Goal: Information Seeking & Learning: Learn about a topic

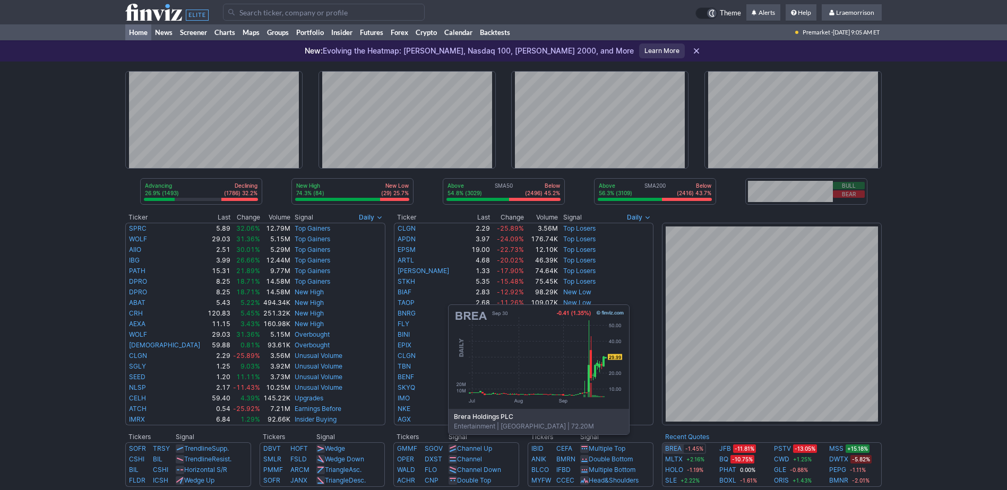
click at [676, 451] on link "BREA" at bounding box center [673, 449] width 16 height 11
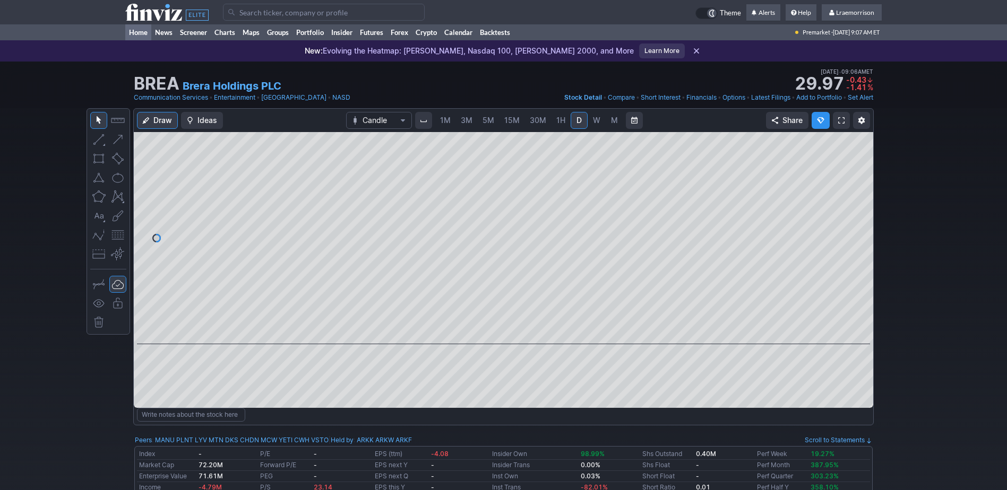
click at [137, 30] on link "Home" at bounding box center [138, 32] width 26 height 16
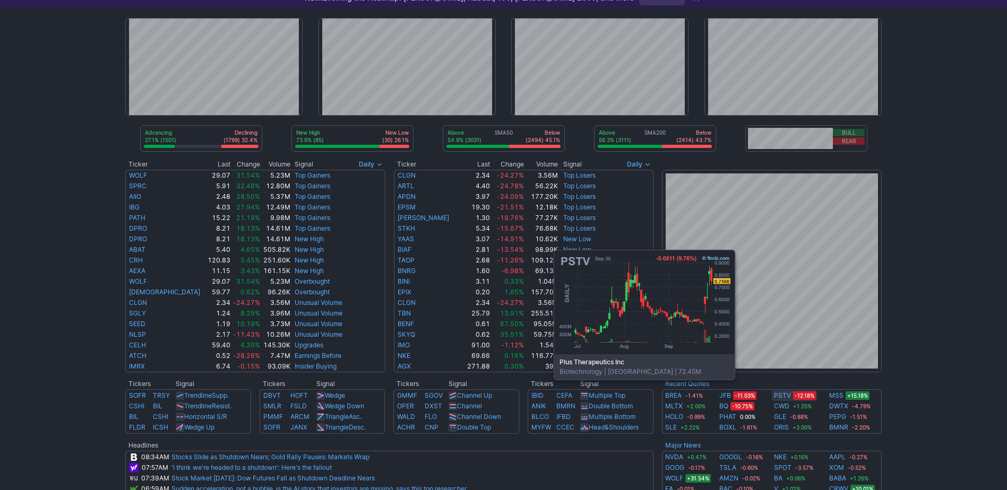
click at [779, 396] on link "PSTV" at bounding box center [782, 396] width 17 height 11
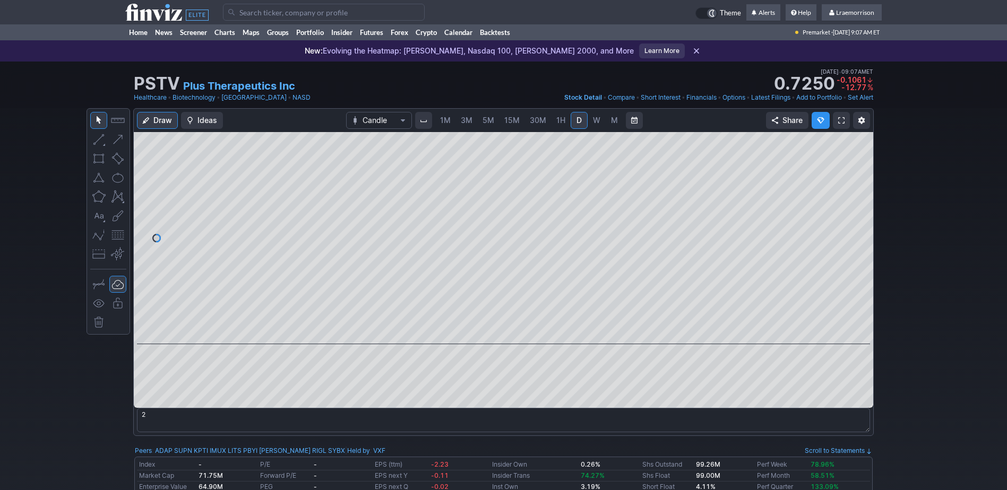
click at [449, 123] on span "1M" at bounding box center [445, 120] width 11 height 9
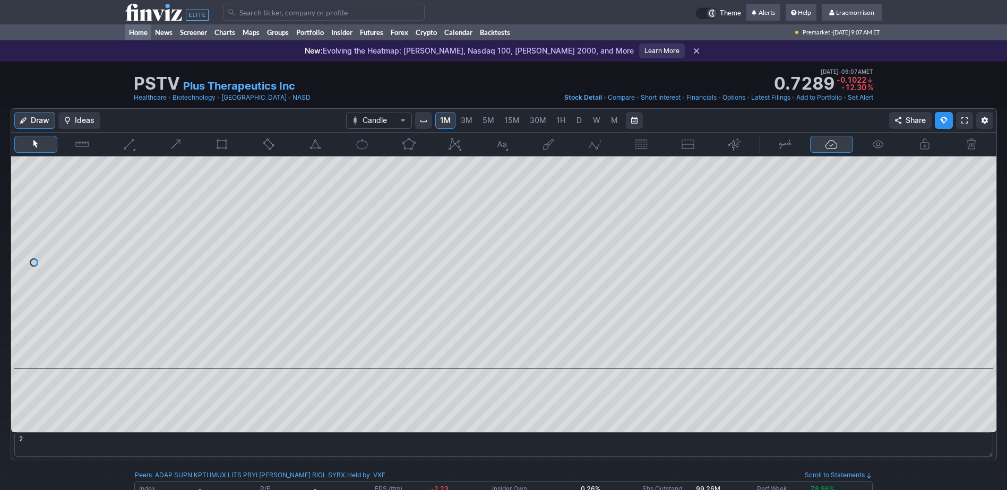
click at [141, 32] on link "Home" at bounding box center [138, 32] width 26 height 16
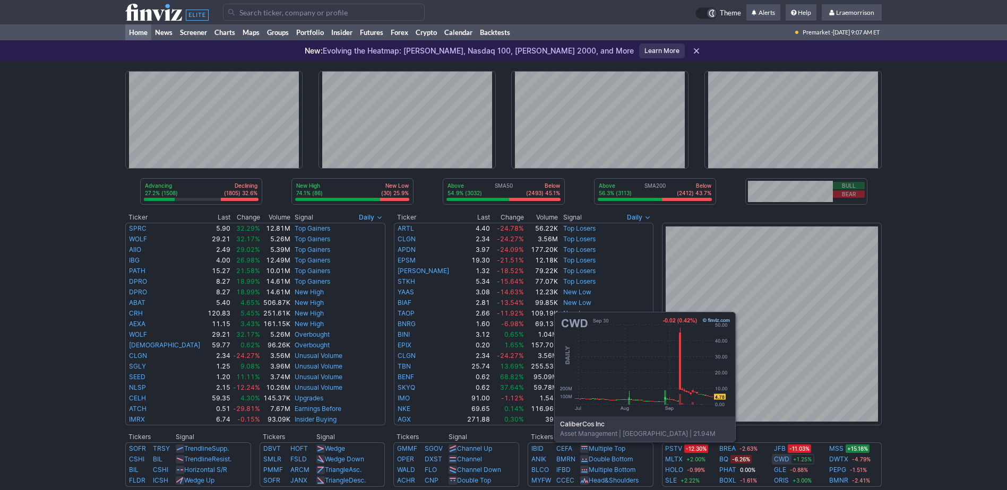
click at [782, 458] on link "CWD" at bounding box center [781, 459] width 15 height 11
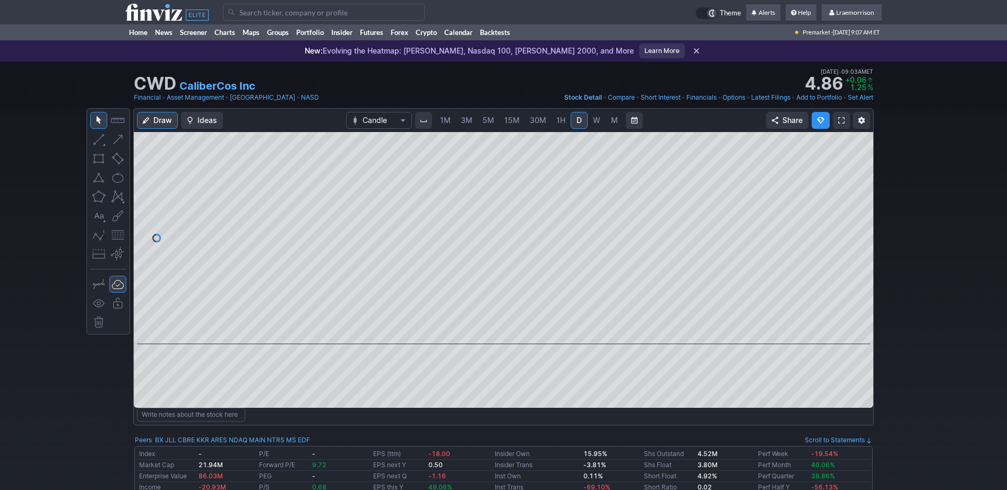
click at [446, 119] on span "1M" at bounding box center [445, 120] width 11 height 9
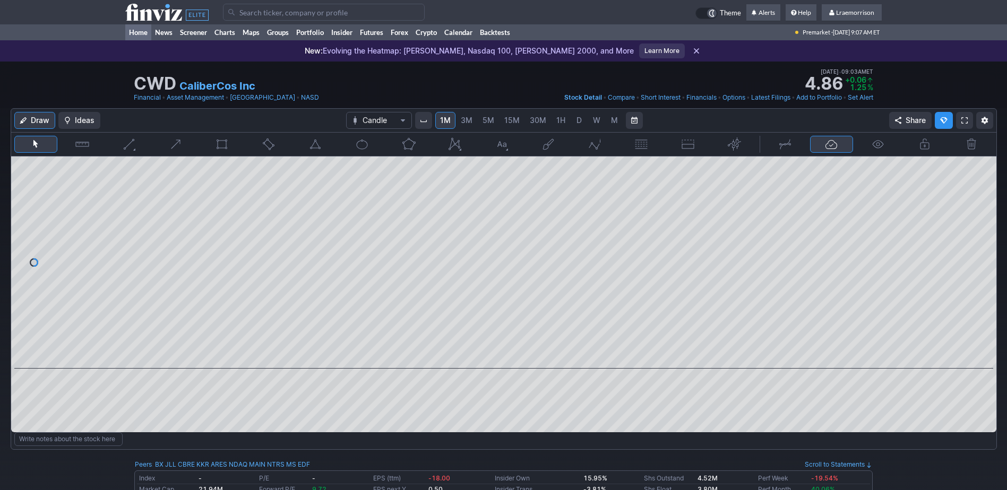
click at [141, 33] on link "Home" at bounding box center [138, 32] width 26 height 16
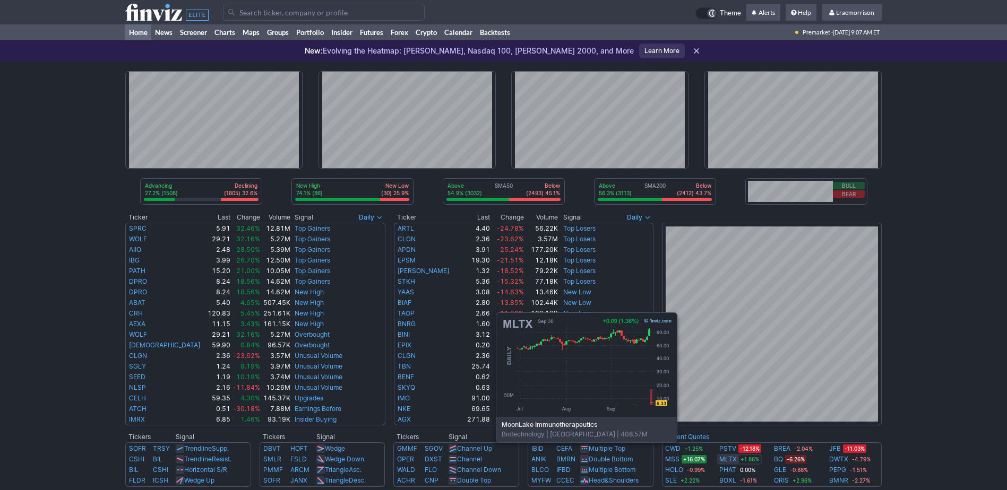
click at [723, 458] on link "MLTX" at bounding box center [728, 459] width 18 height 11
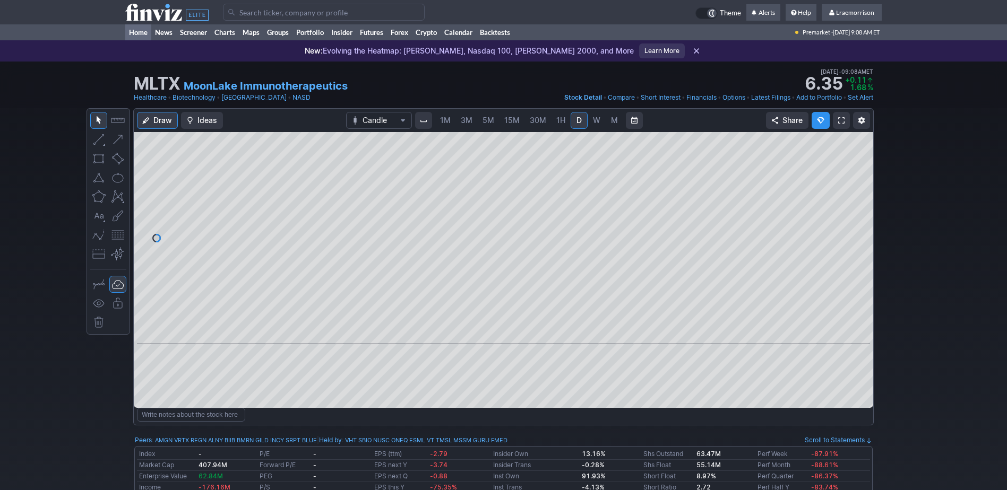
click at [133, 35] on link "Home" at bounding box center [138, 32] width 26 height 16
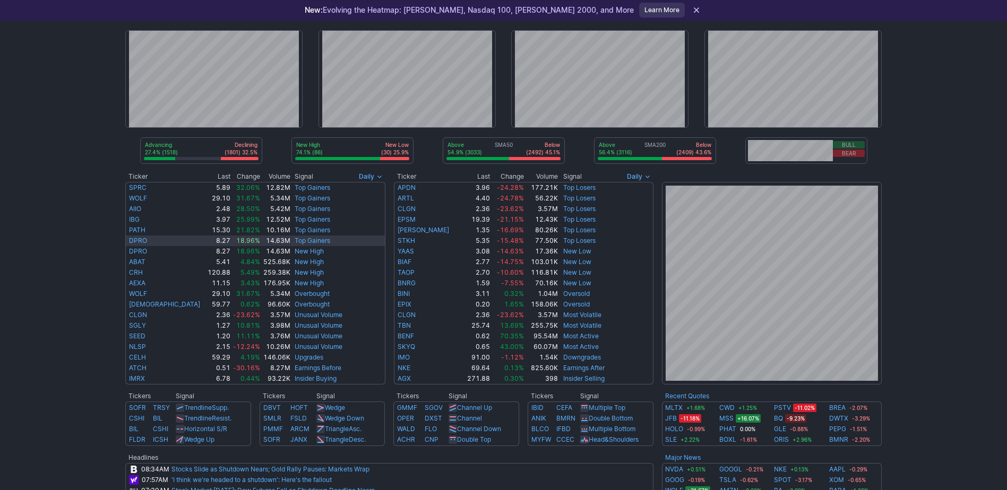
scroll to position [53, 0]
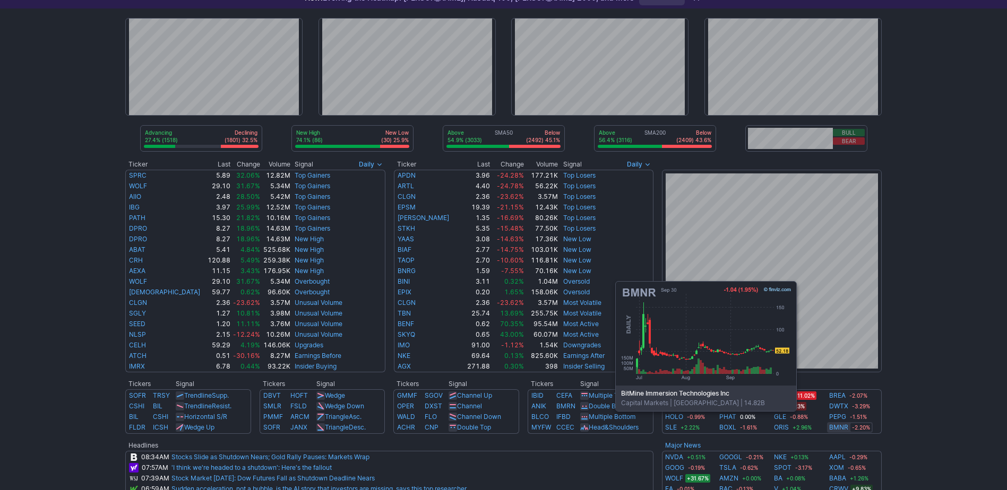
click at [842, 427] on link "BMNR" at bounding box center [838, 427] width 19 height 11
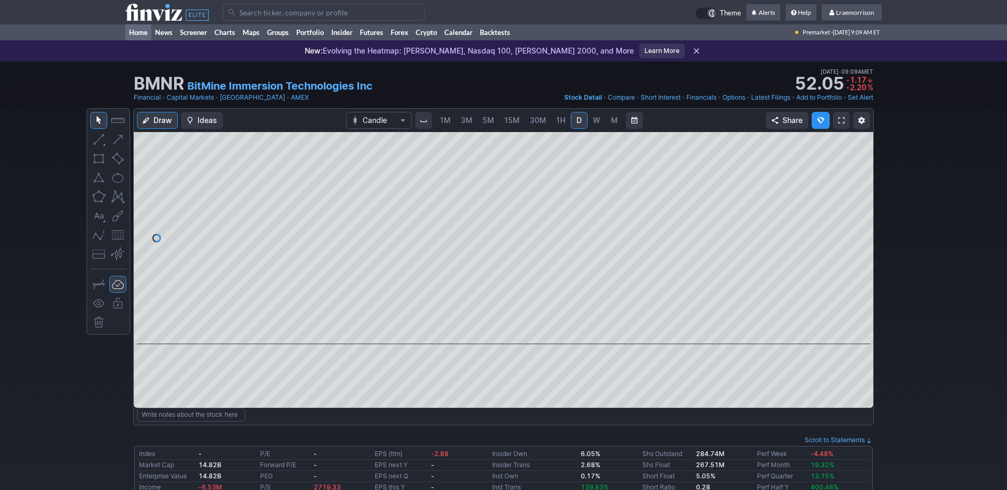
click at [134, 31] on link "Home" at bounding box center [138, 32] width 26 height 16
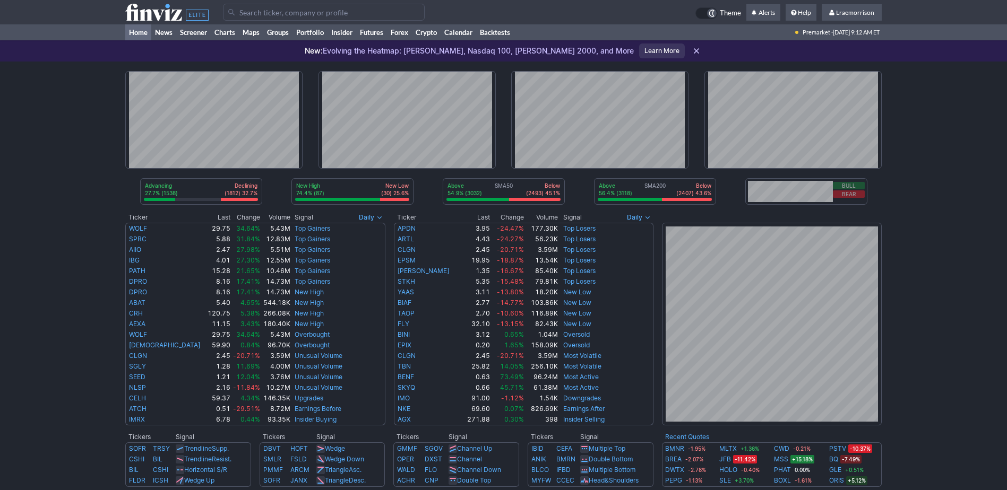
click at [131, 109] on div "Advancing 27.7% (1538) Declining (1812) 32.7% New High 74.4% (87) New Low (30) …" at bounding box center [503, 446] width 1007 height 768
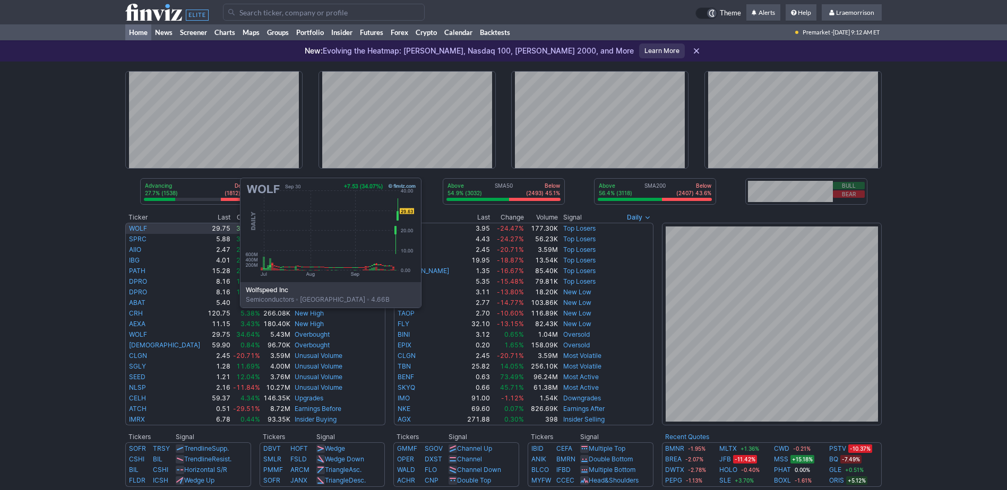
click at [134, 228] on link "WOLF" at bounding box center [138, 228] width 18 height 8
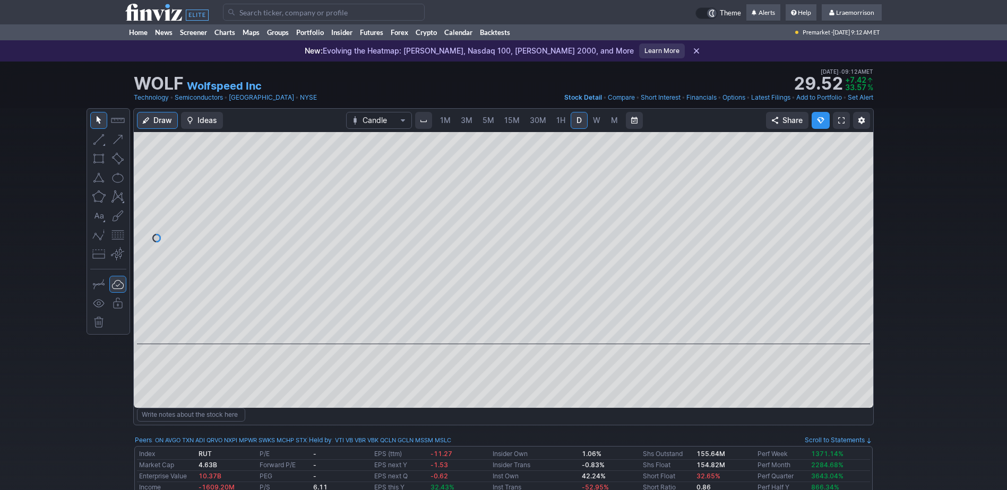
click at [443, 119] on span "1M" at bounding box center [445, 120] width 11 height 9
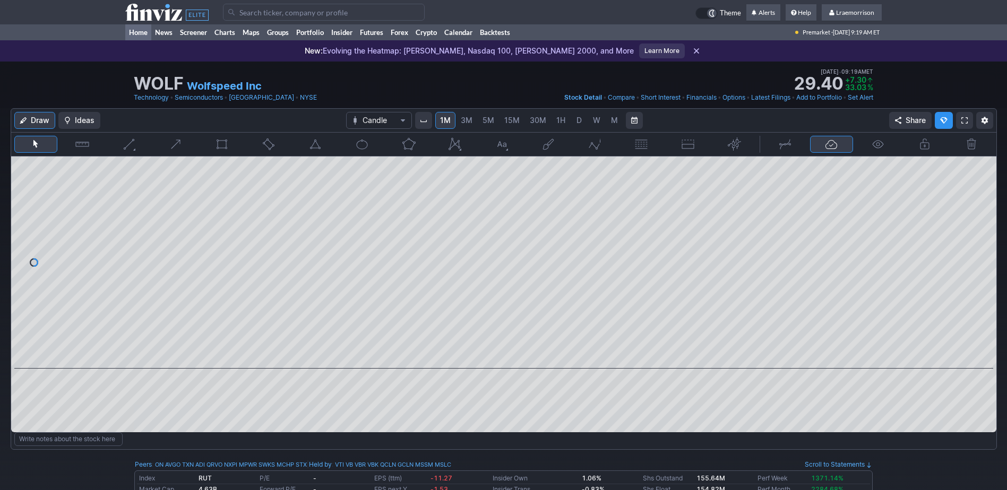
click at [138, 33] on link "Home" at bounding box center [138, 32] width 26 height 16
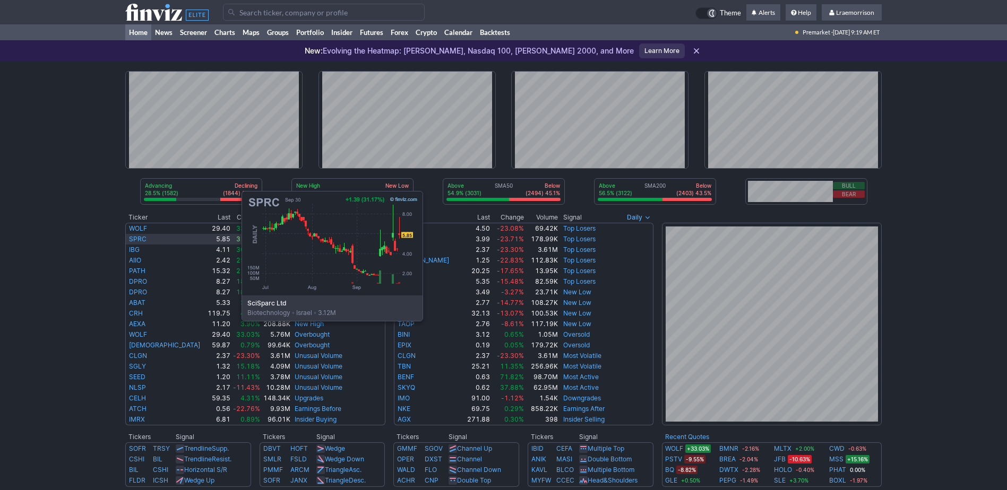
click at [135, 241] on link "SPRC" at bounding box center [138, 239] width 18 height 8
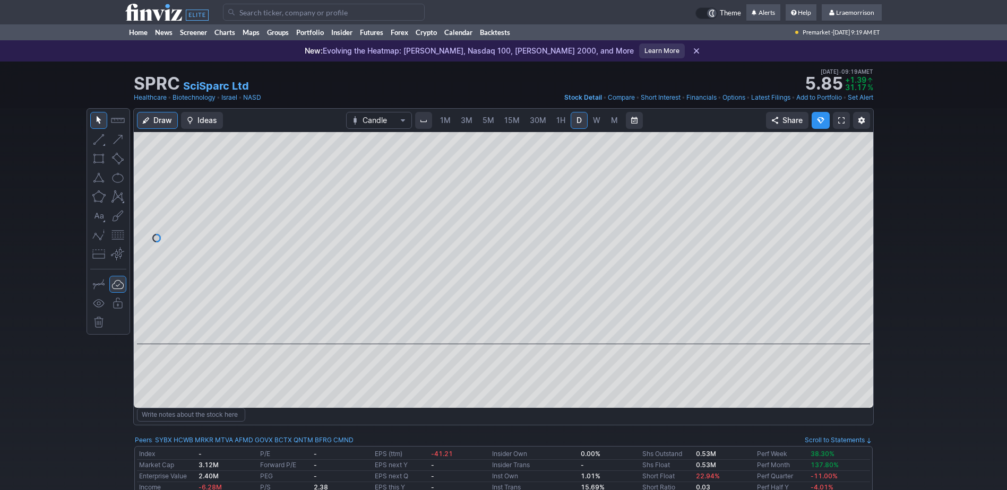
click at [443, 118] on span "1M" at bounding box center [445, 120] width 11 height 9
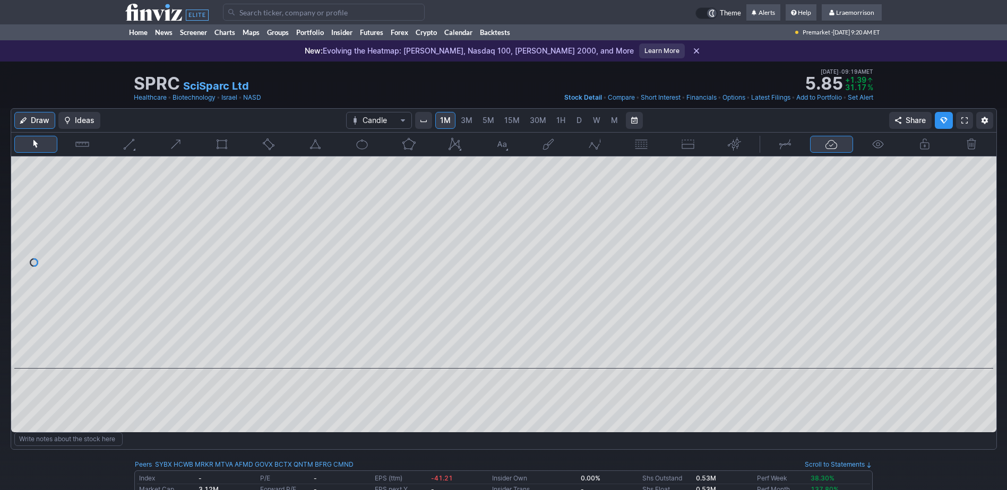
click at [273, 10] on input "Search" at bounding box center [324, 12] width 202 height 17
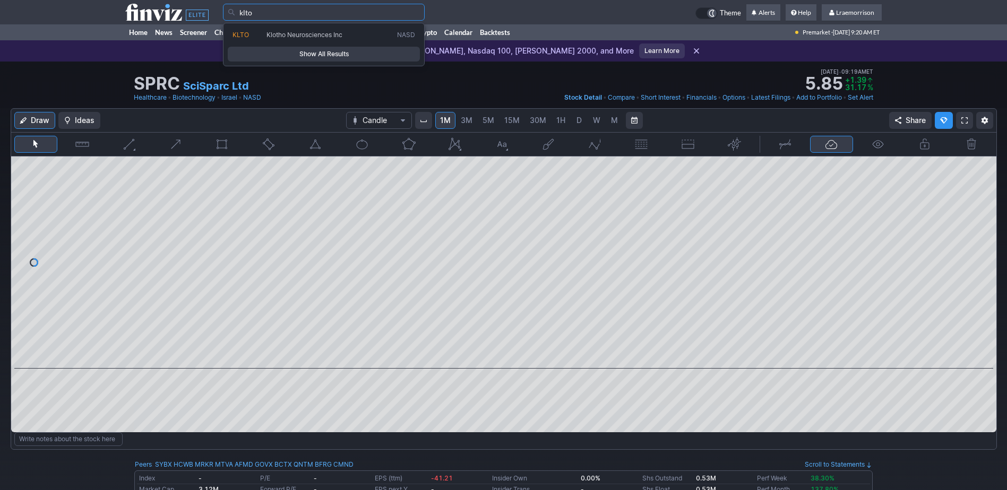
type input "klto"
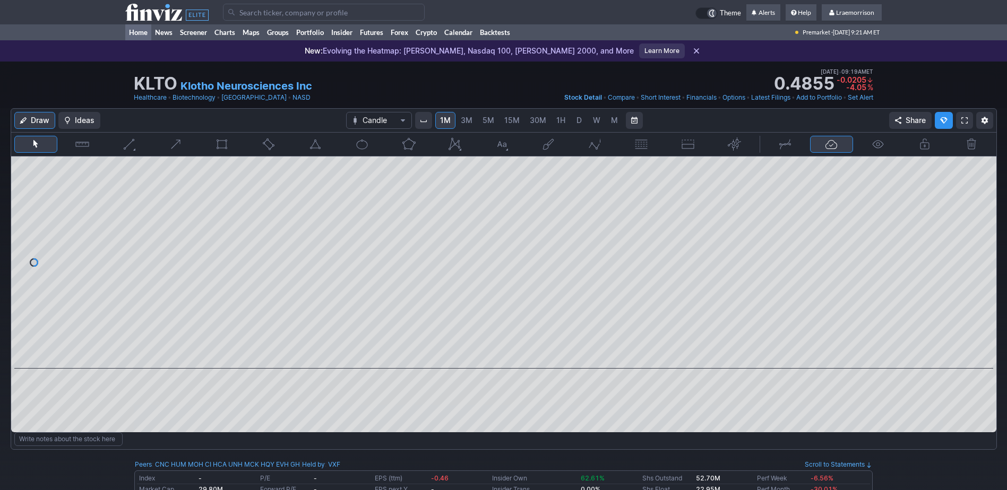
click at [132, 32] on link "Home" at bounding box center [138, 32] width 26 height 16
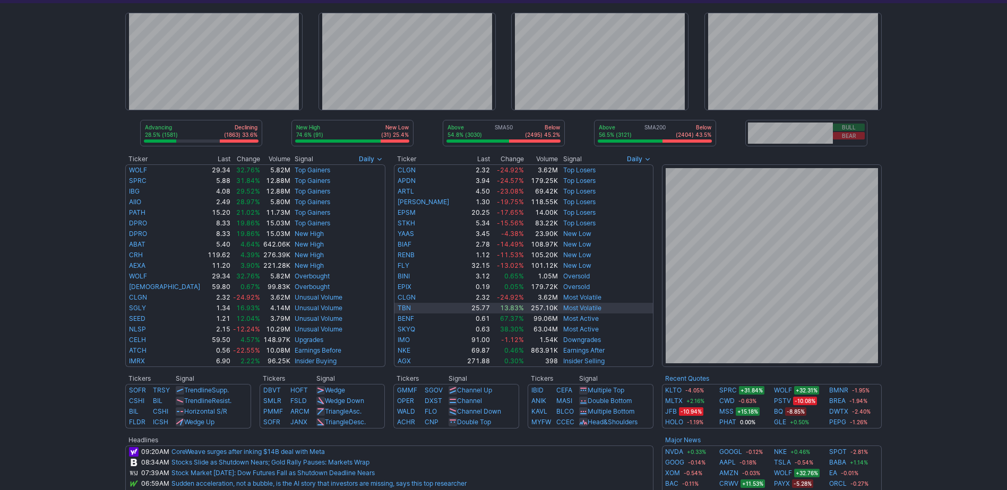
scroll to position [106, 0]
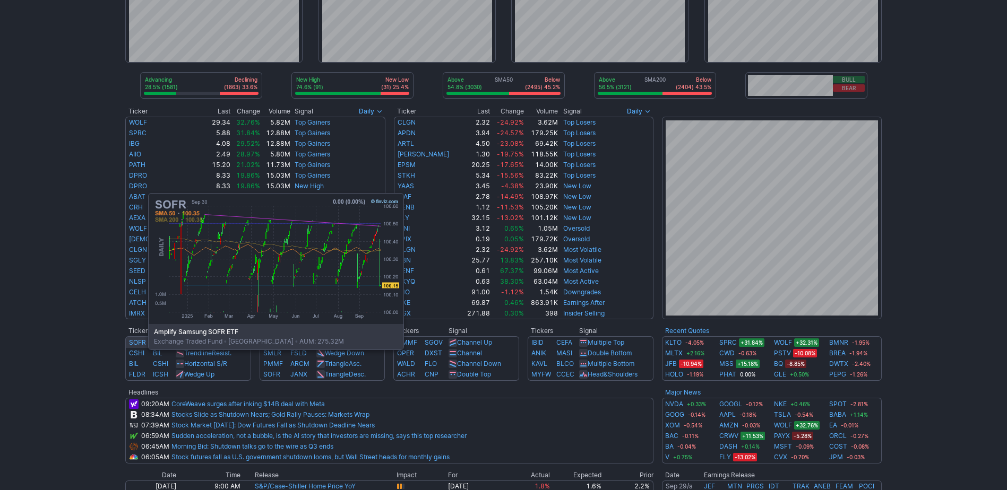
click at [137, 342] on link "SOFR" at bounding box center [137, 343] width 17 height 8
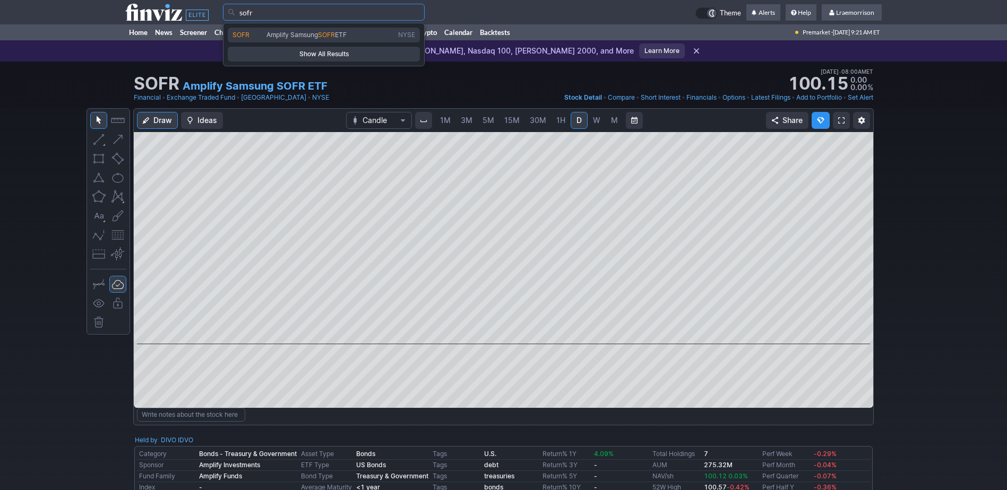
click at [275, 37] on span "Amplify Samsung" at bounding box center [291, 35] width 51 height 8
type input "SOFR"
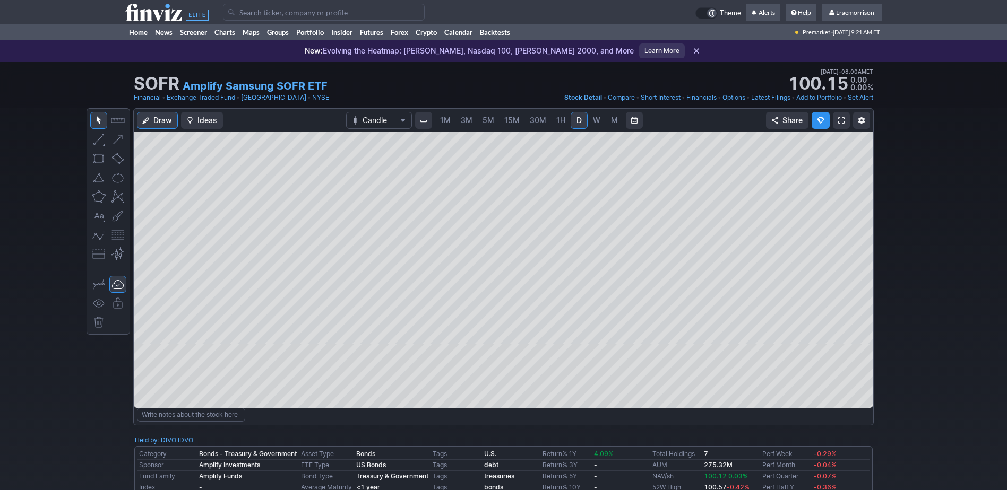
click at [444, 121] on span "1M" at bounding box center [445, 120] width 11 height 9
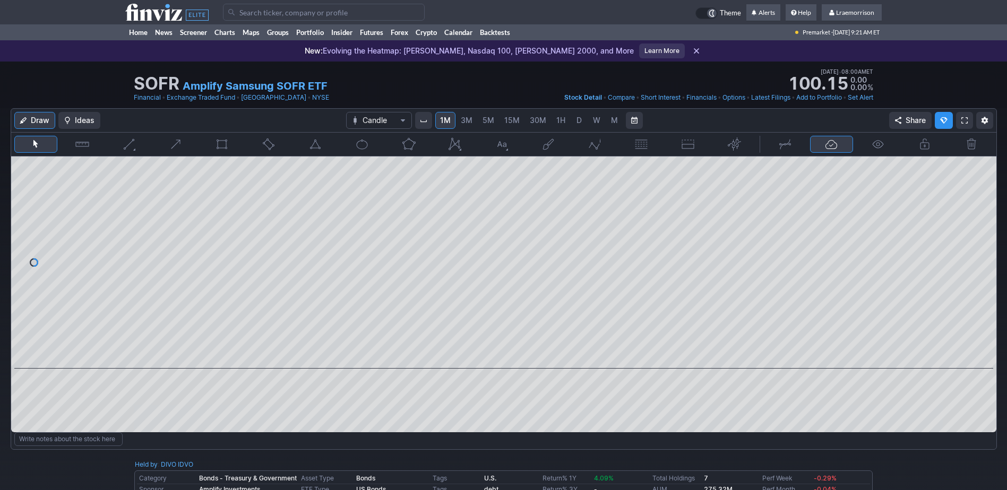
click at [577, 125] on span "D" at bounding box center [578, 120] width 7 height 11
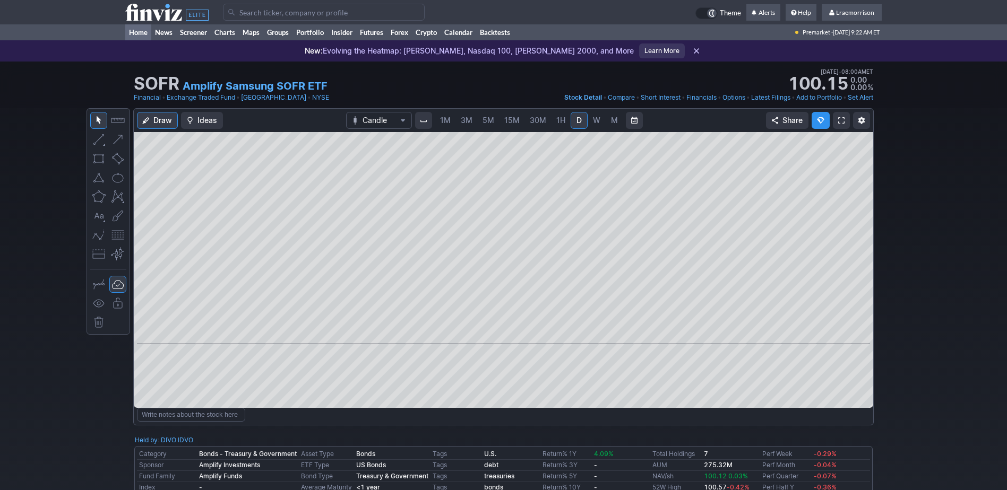
click at [143, 34] on link "Home" at bounding box center [138, 32] width 26 height 16
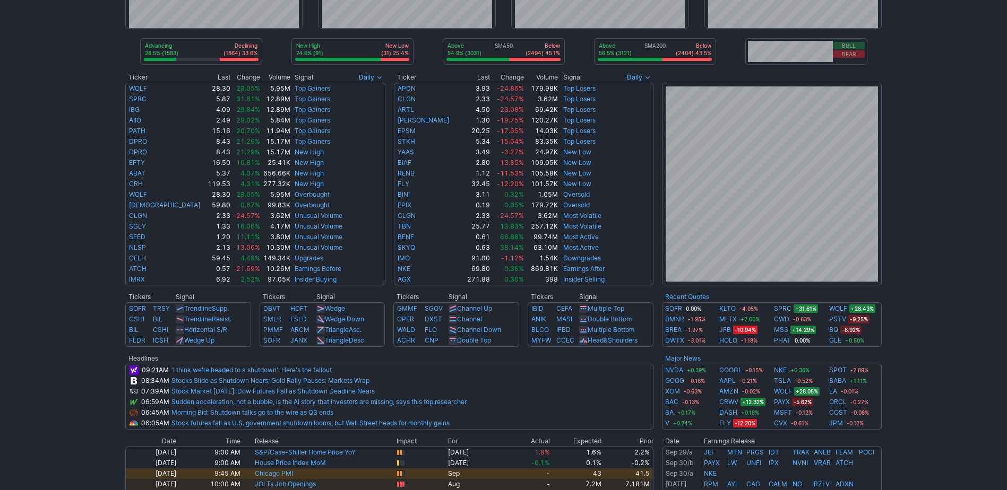
scroll to position [159, 0]
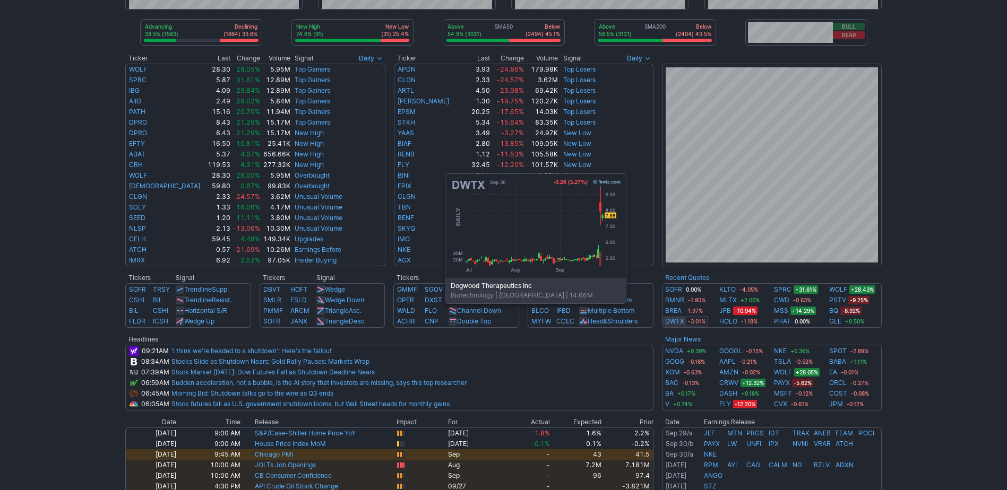
click at [672, 319] on link "DWTX" at bounding box center [674, 321] width 19 height 11
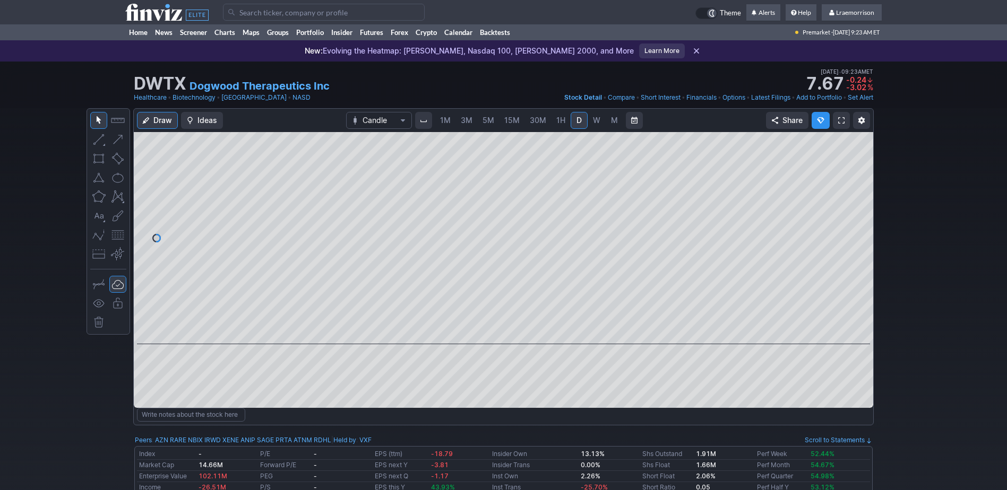
click at [445, 125] on span "1M" at bounding box center [445, 120] width 11 height 11
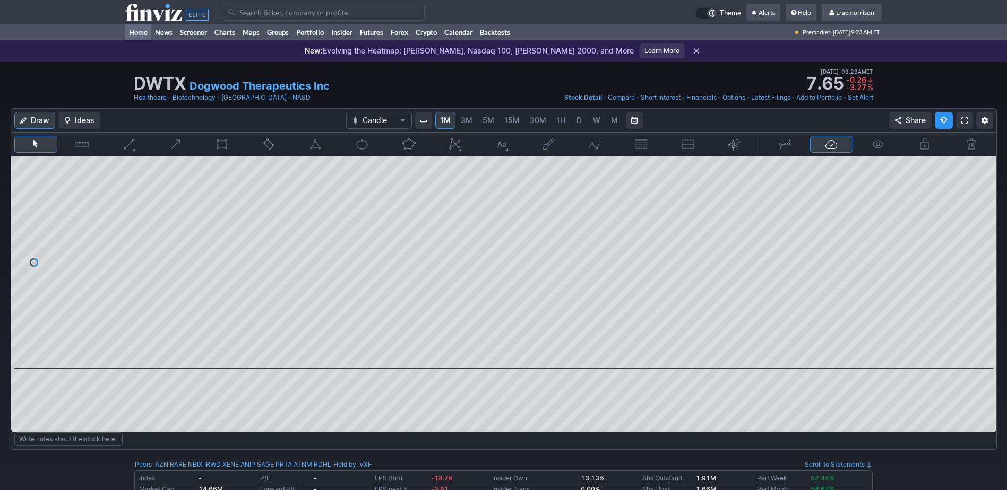
click at [140, 34] on link "Home" at bounding box center [138, 32] width 26 height 16
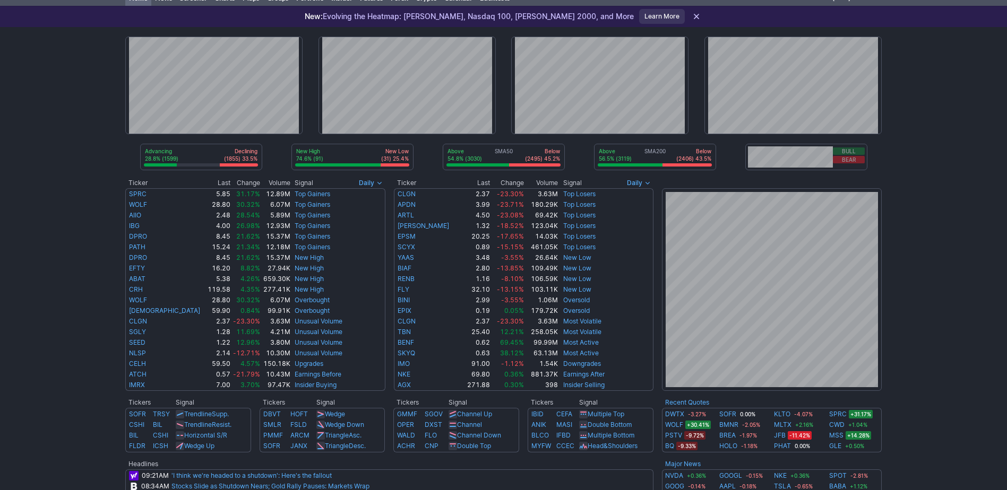
scroll to position [53, 0]
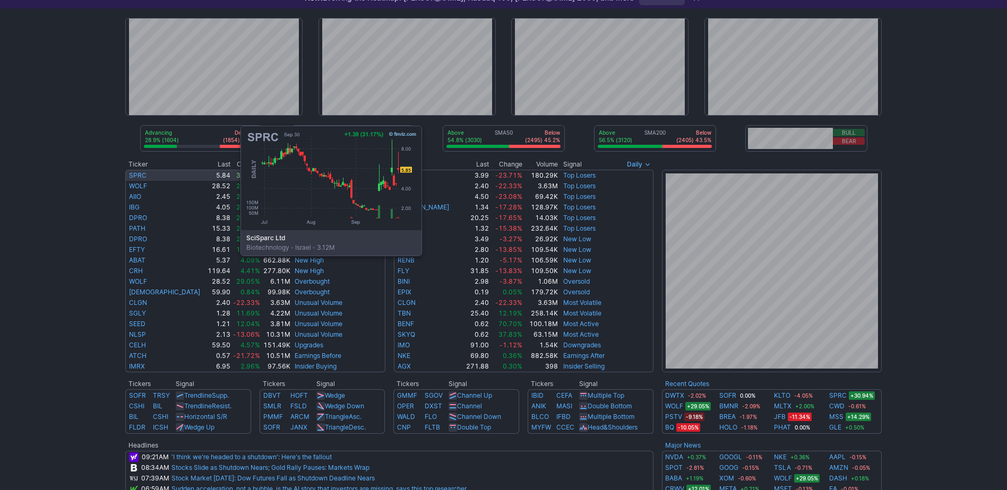
click at [134, 176] on link "SPRC" at bounding box center [138, 175] width 18 height 8
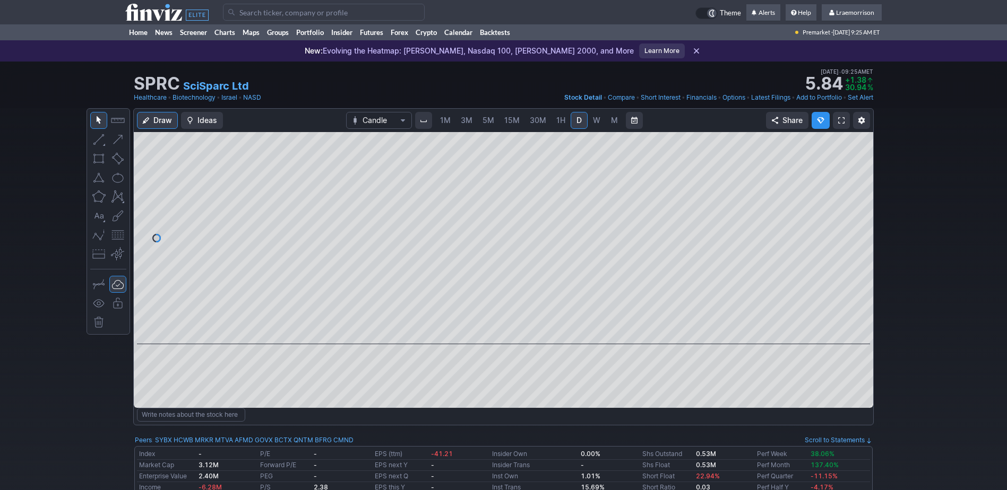
click at [442, 124] on span "1M" at bounding box center [445, 120] width 11 height 9
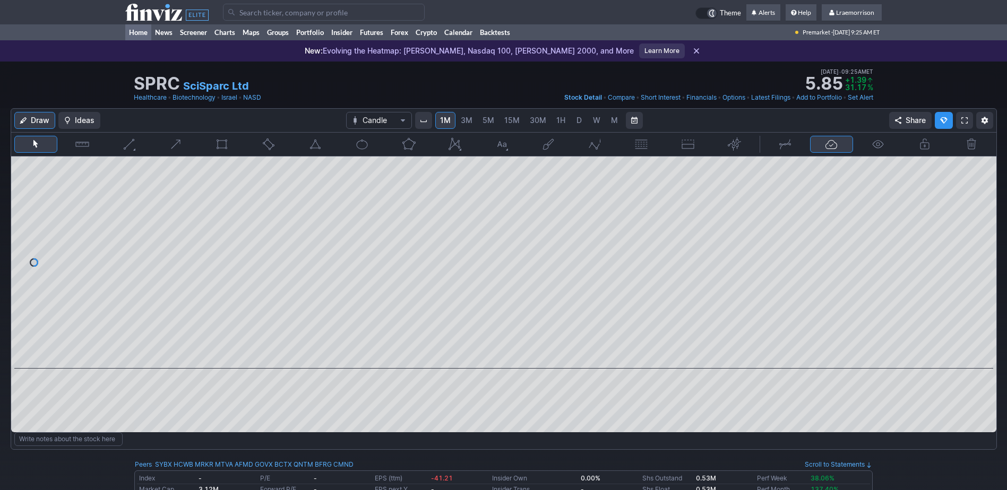
drag, startPoint x: 142, startPoint y: 30, endPoint x: 139, endPoint y: 36, distance: 6.6
click at [141, 31] on link "Home" at bounding box center [138, 32] width 26 height 16
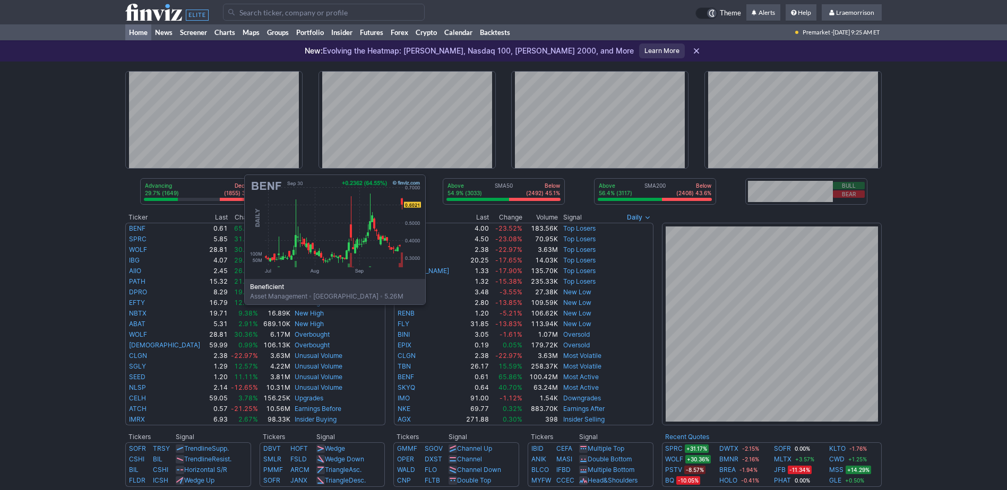
click at [137, 224] on link "BENF" at bounding box center [137, 228] width 16 height 8
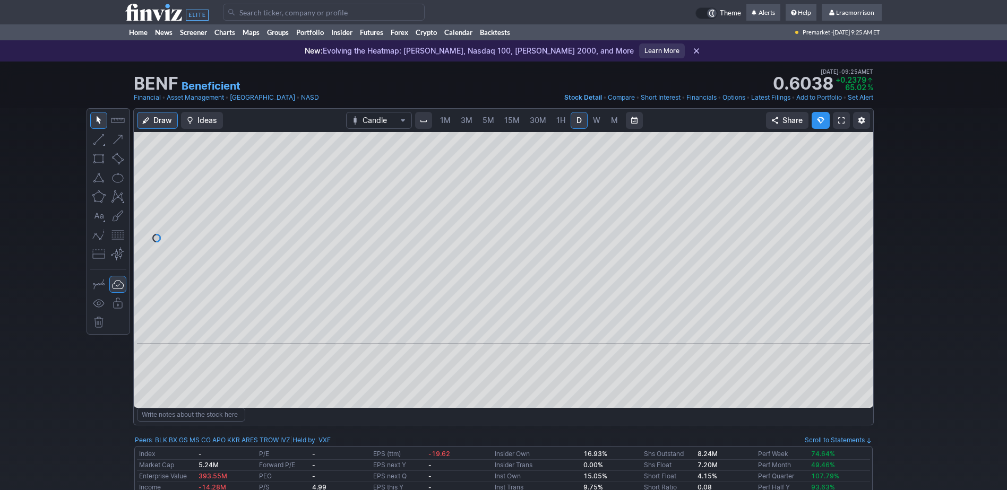
click at [443, 122] on span "1M" at bounding box center [445, 120] width 11 height 9
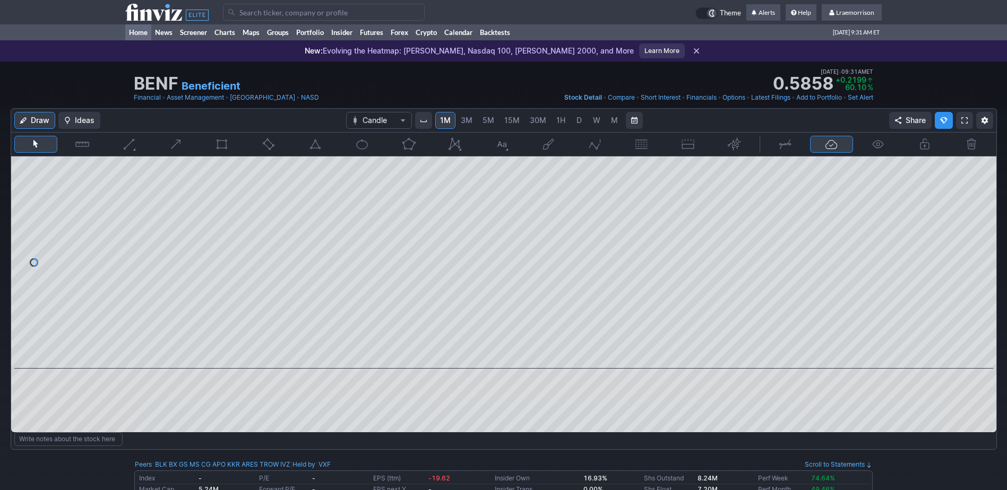
click at [140, 32] on link "Home" at bounding box center [138, 32] width 26 height 16
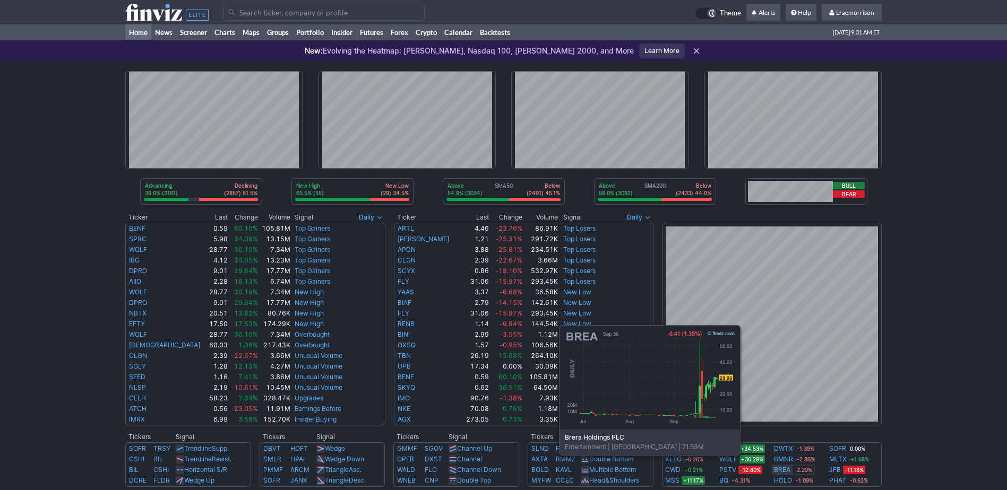
click at [786, 471] on link "BREA" at bounding box center [782, 470] width 16 height 11
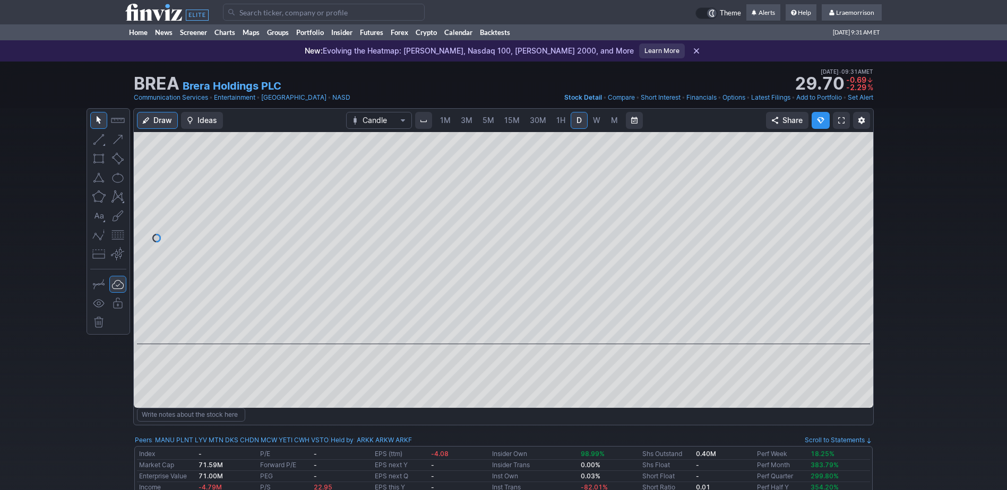
click at [447, 118] on span "1M" at bounding box center [445, 120] width 11 height 9
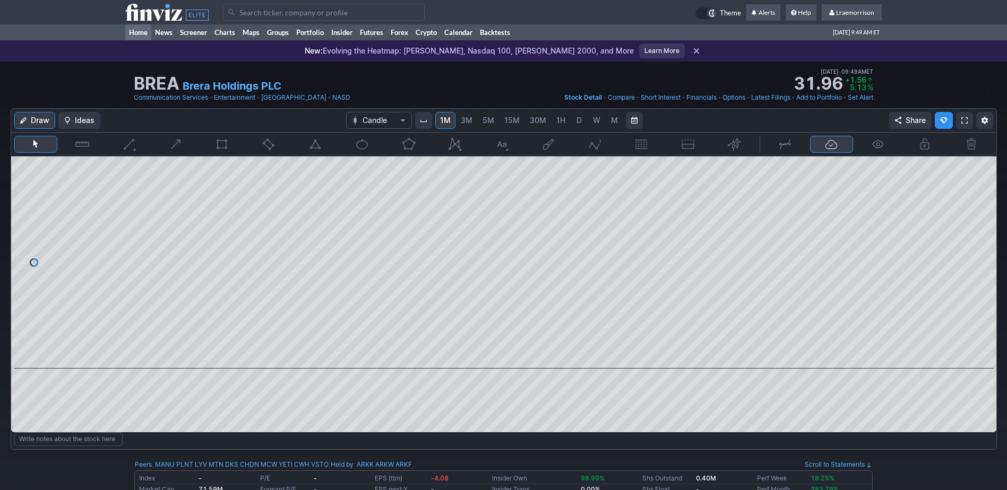
click at [139, 31] on link "Home" at bounding box center [138, 32] width 26 height 16
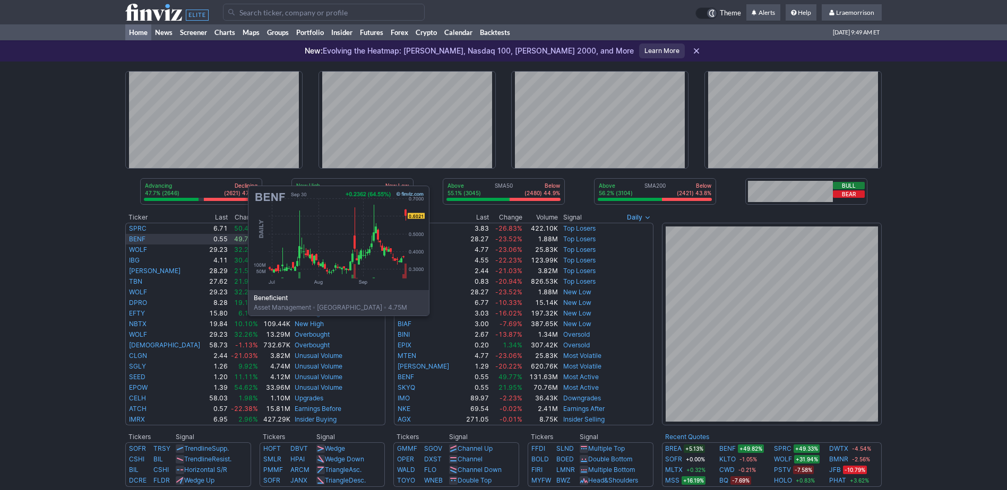
click at [142, 236] on link "BENF" at bounding box center [137, 239] width 16 height 8
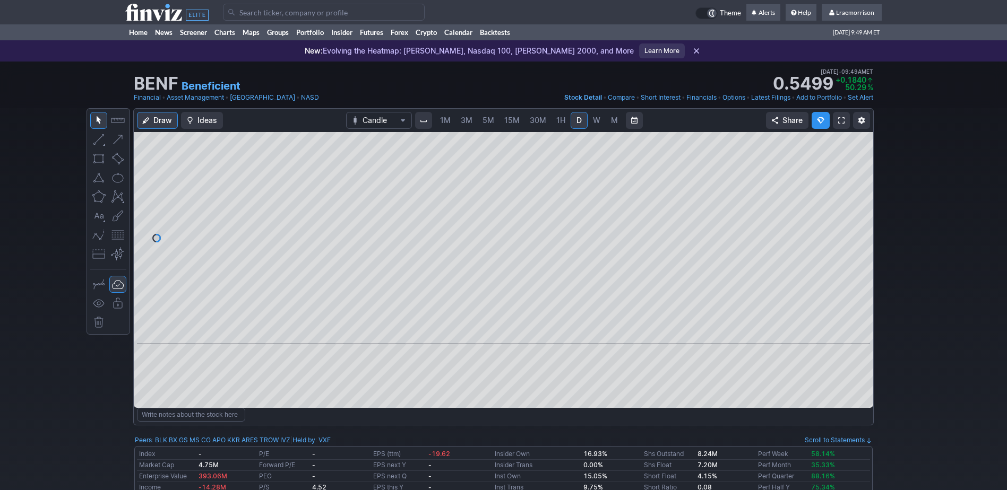
click at [444, 123] on span "1M" at bounding box center [445, 120] width 11 height 9
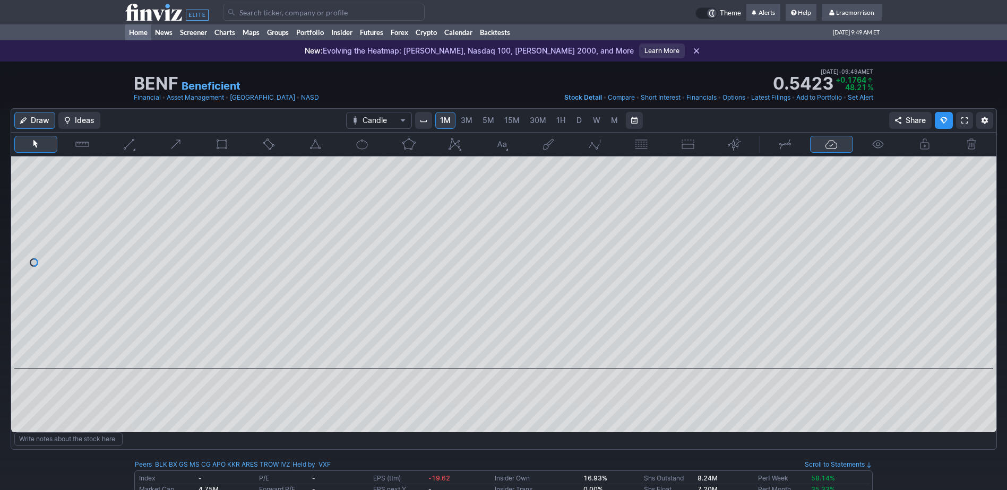
click at [139, 34] on link "Home" at bounding box center [138, 32] width 26 height 16
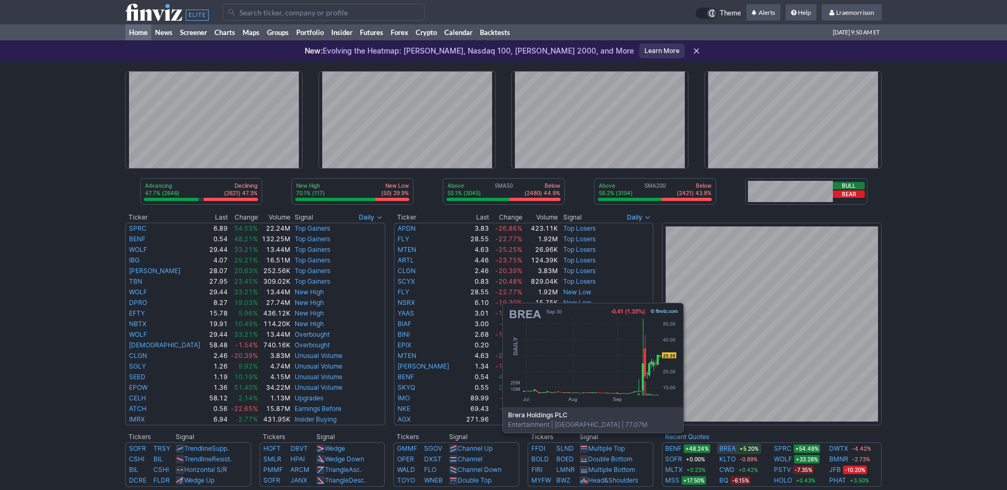
click at [730, 449] on link "BREA" at bounding box center [727, 449] width 16 height 11
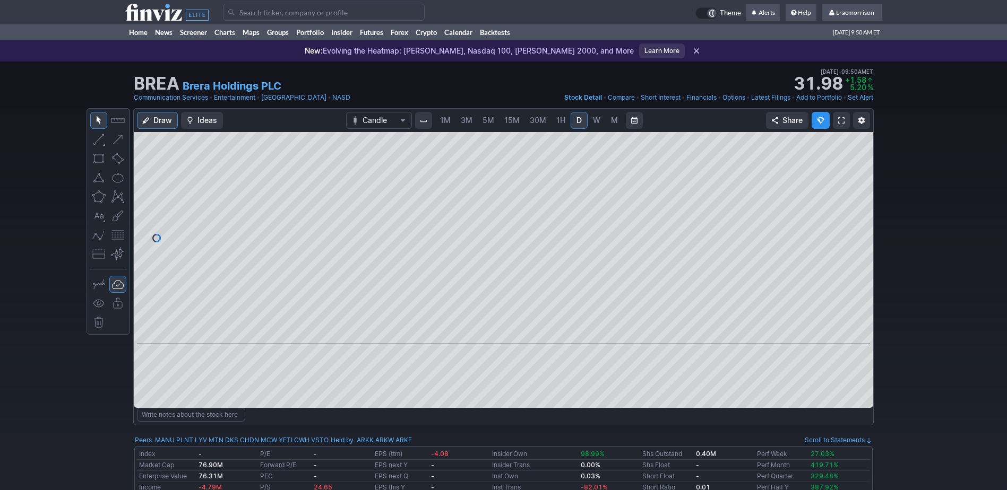
click at [444, 121] on span "1M" at bounding box center [445, 120] width 11 height 9
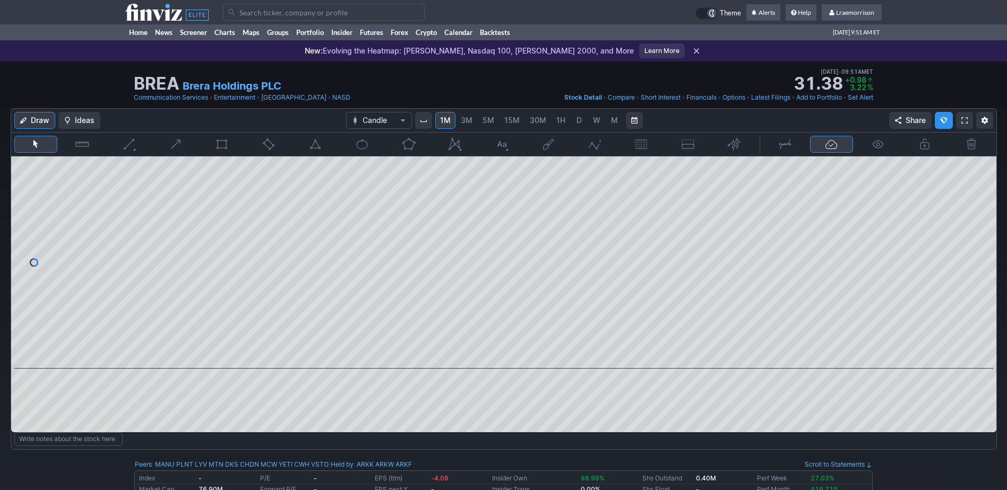
click at [262, 14] on input "Search" at bounding box center [324, 12] width 202 height 17
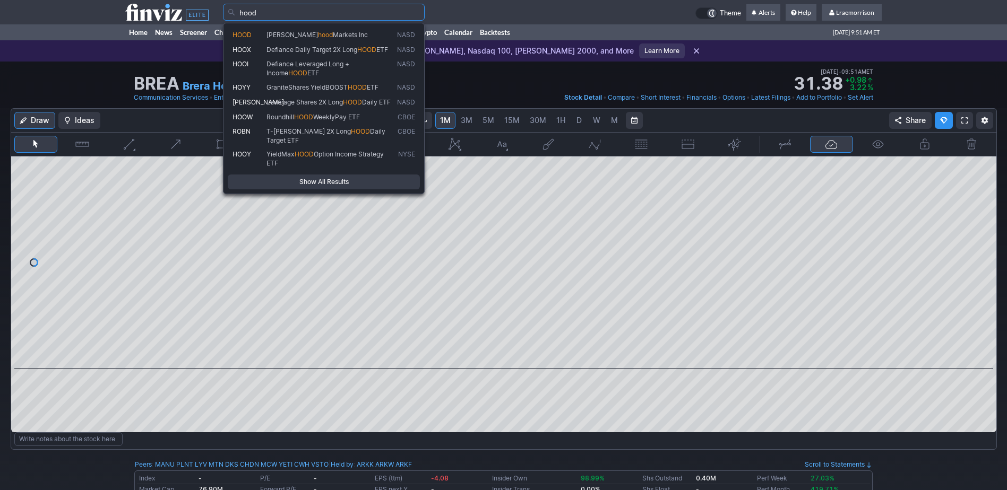
type input "hood"
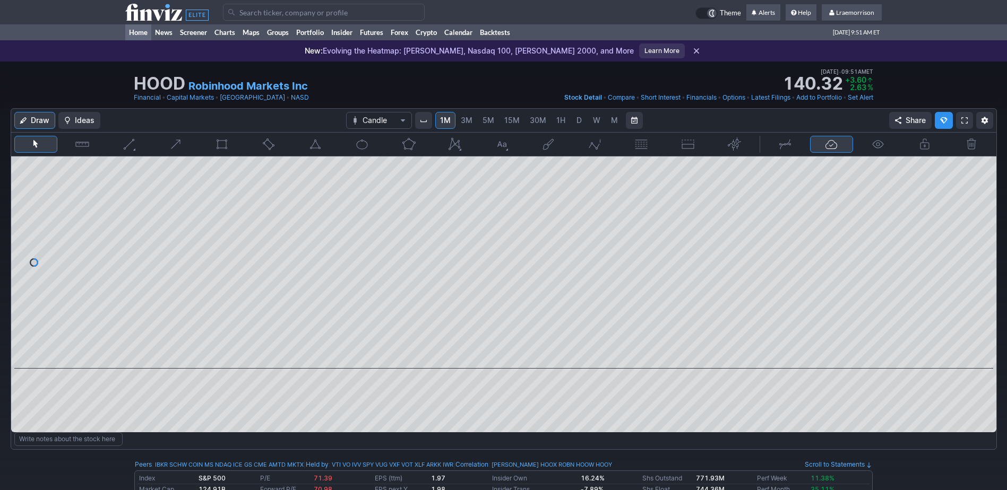
click at [139, 29] on link "Home" at bounding box center [138, 32] width 26 height 16
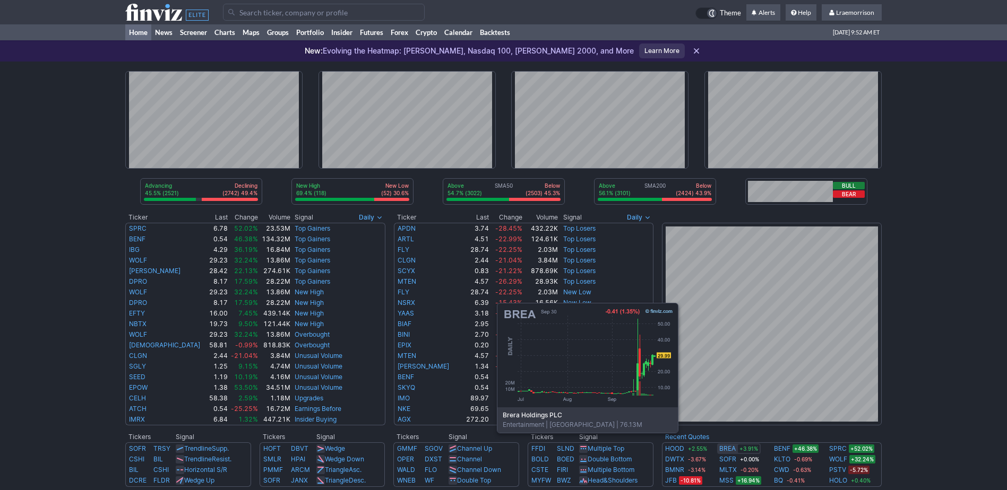
click at [724, 449] on link "BREA" at bounding box center [727, 449] width 16 height 11
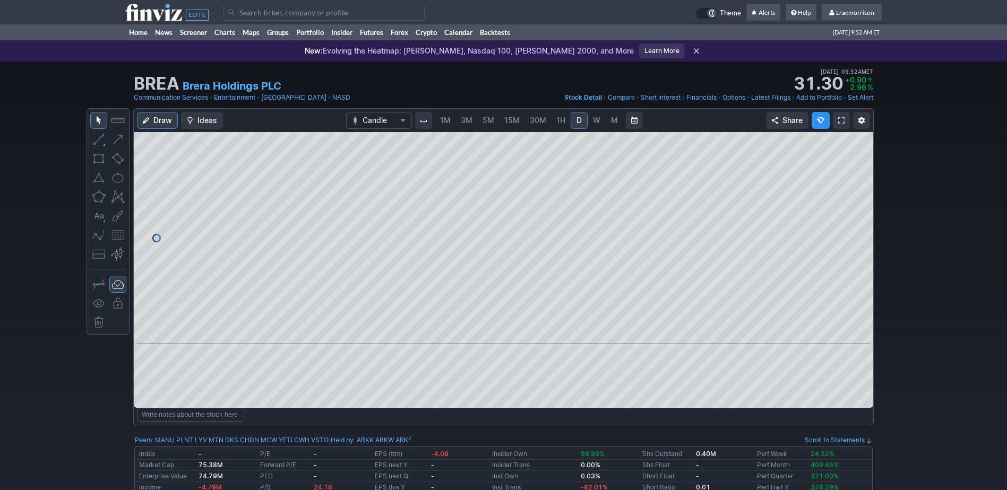
click at [444, 120] on span "1M" at bounding box center [445, 120] width 11 height 9
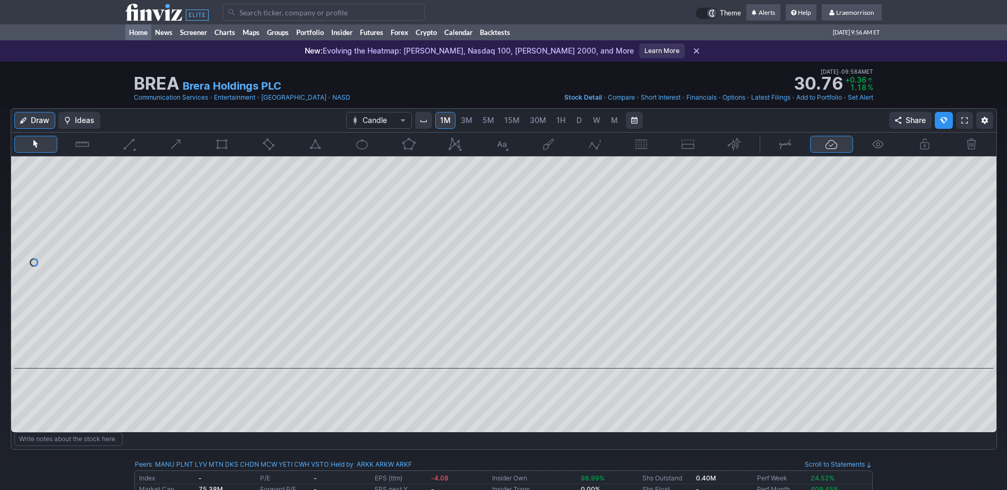
click at [139, 29] on link "Home" at bounding box center [138, 32] width 26 height 16
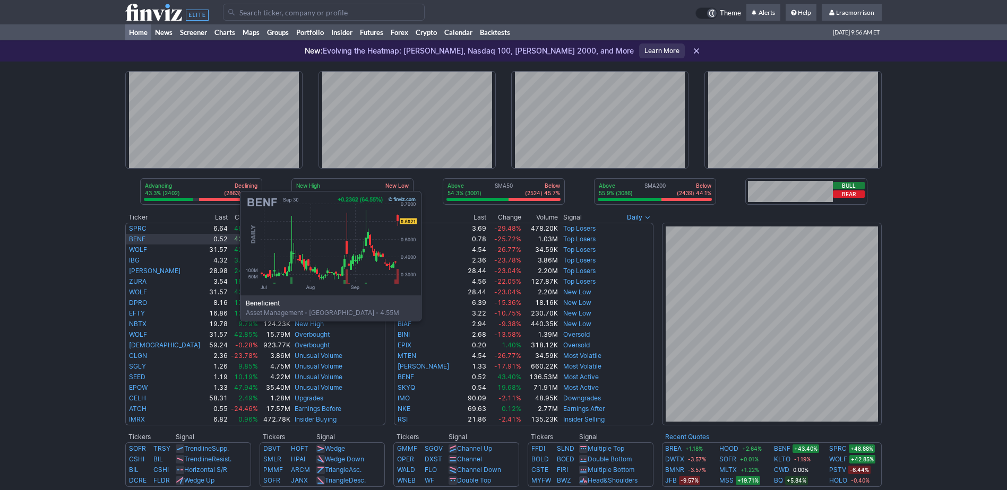
click at [134, 241] on link "BENF" at bounding box center [137, 239] width 16 height 8
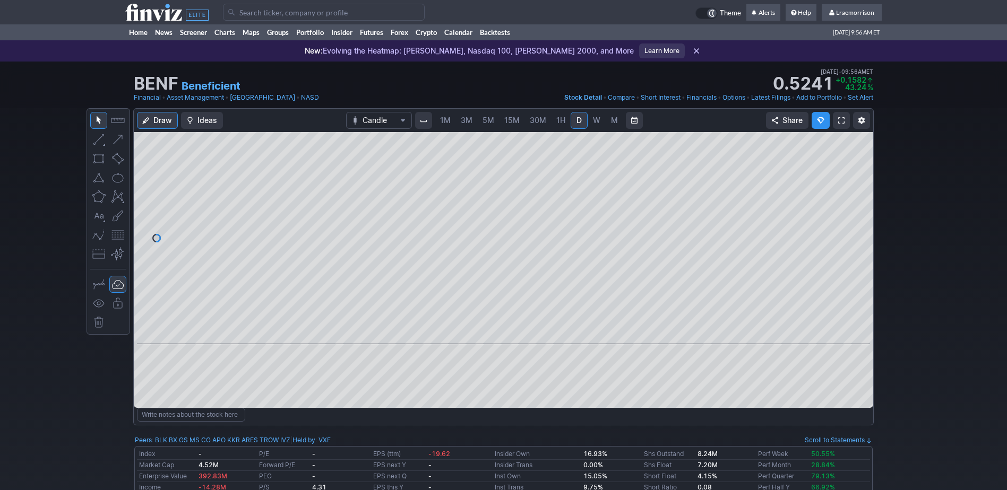
click at [448, 125] on span "1M" at bounding box center [445, 120] width 11 height 11
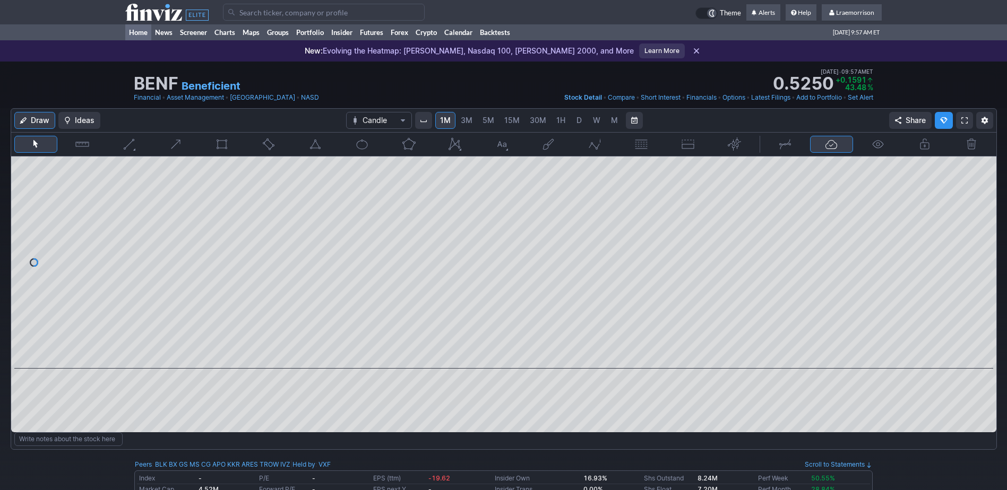
click at [138, 34] on link "Home" at bounding box center [138, 32] width 26 height 16
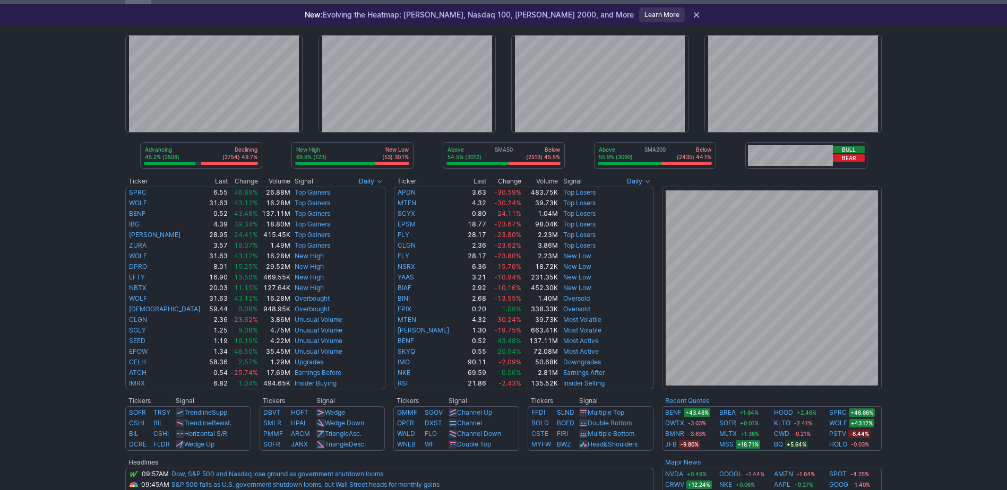
scroll to position [53, 0]
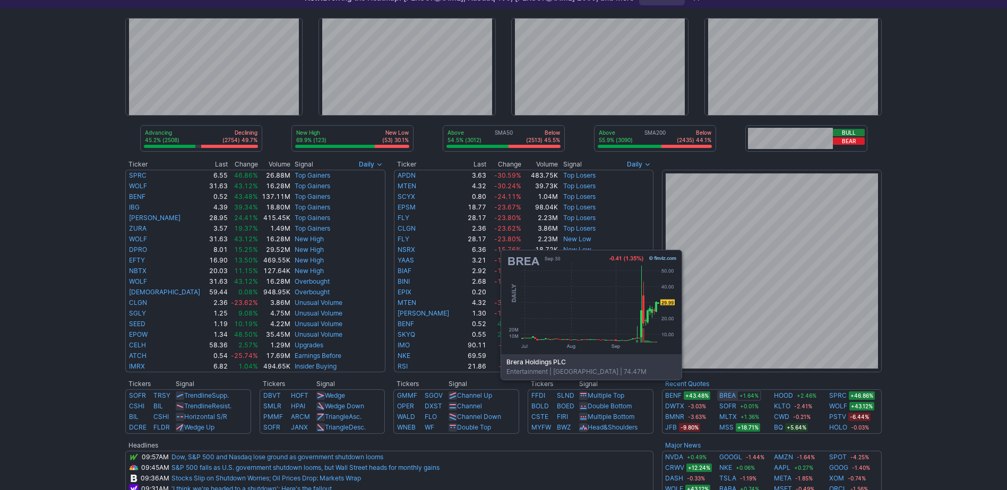
click at [728, 396] on link "BREA" at bounding box center [727, 396] width 16 height 11
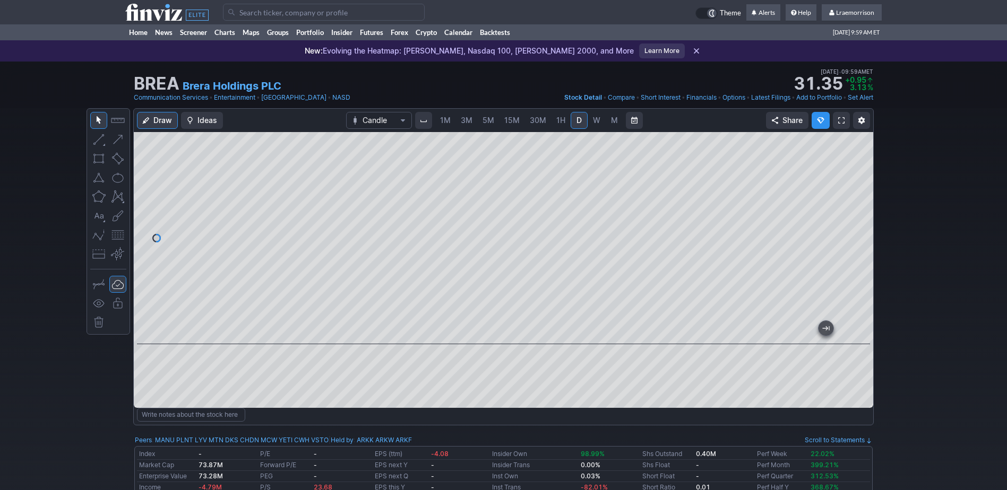
click at [443, 120] on span "1M" at bounding box center [445, 120] width 11 height 9
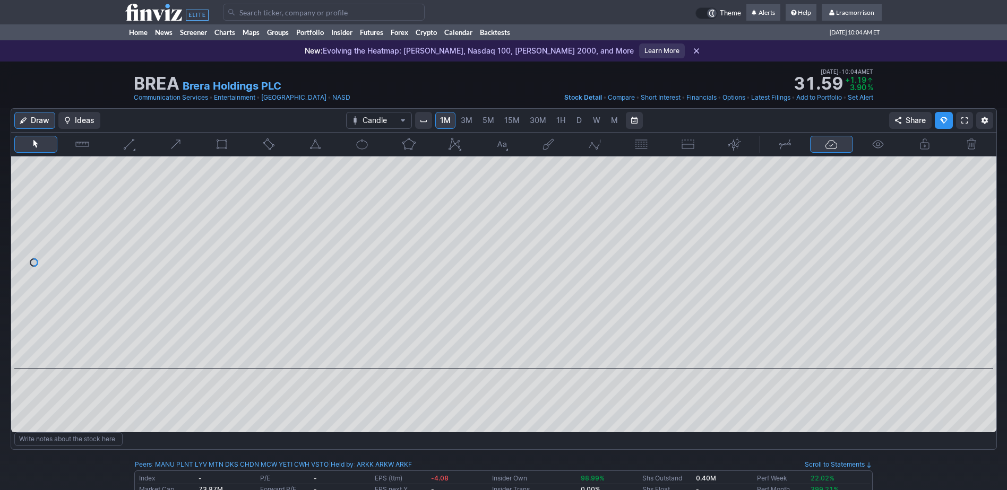
click at [237, 15] on input "Search" at bounding box center [324, 12] width 202 height 17
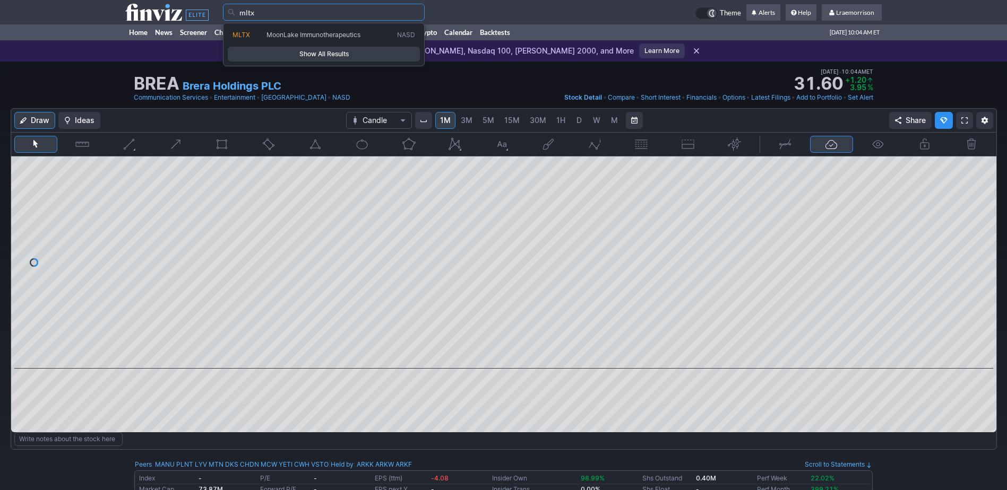
type input "mltx"
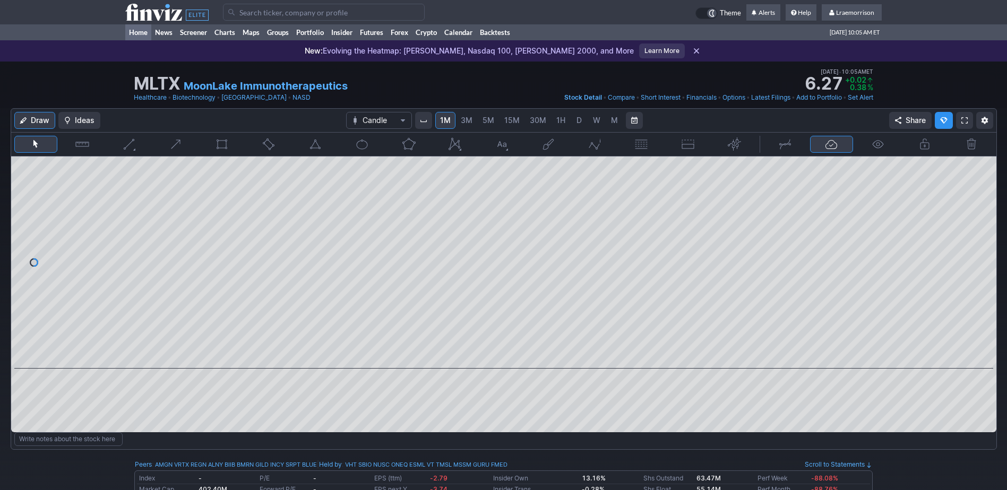
click at [137, 30] on link "Home" at bounding box center [138, 32] width 26 height 16
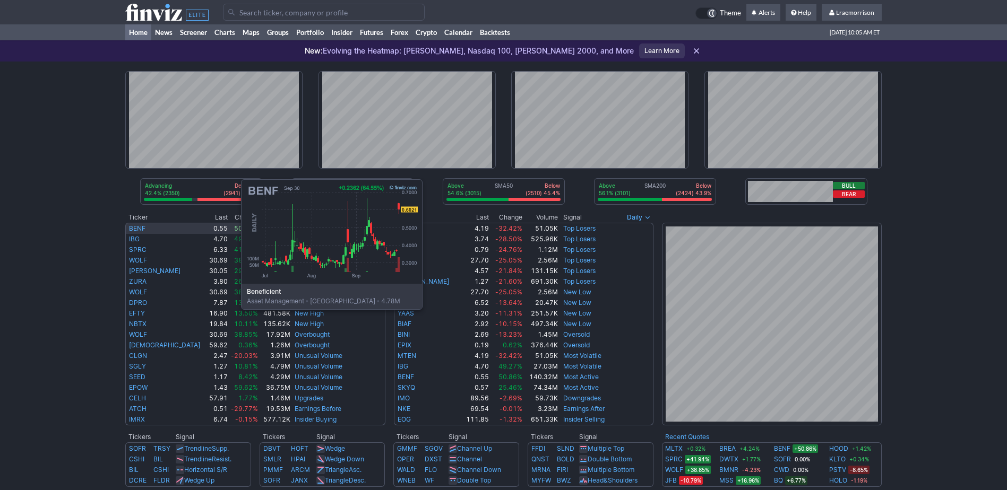
click at [135, 230] on link "BENF" at bounding box center [137, 228] width 16 height 8
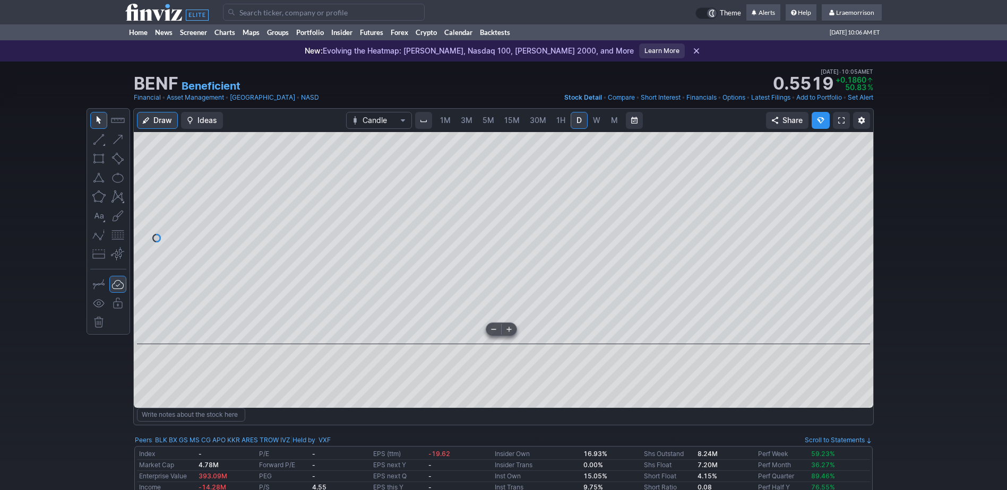
scroll to position [53, 0]
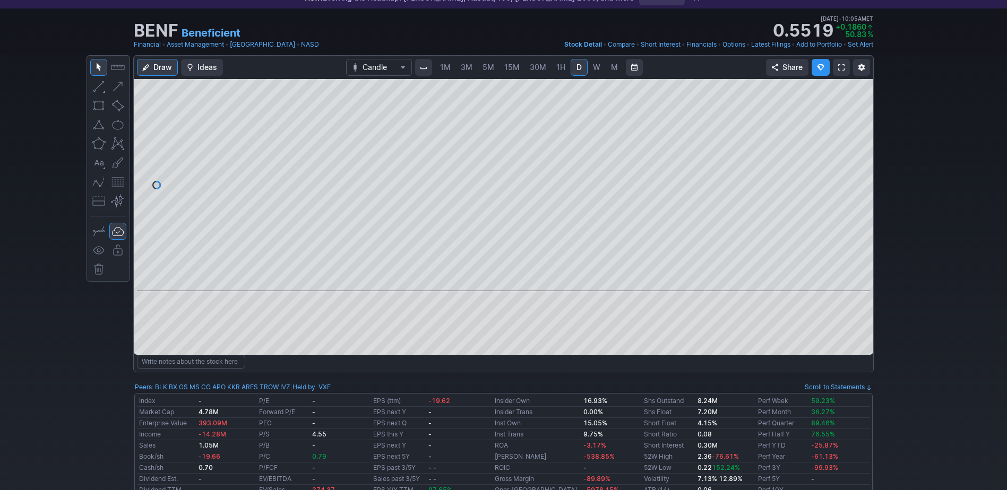
click at [448, 63] on span "1M" at bounding box center [445, 67] width 11 height 9
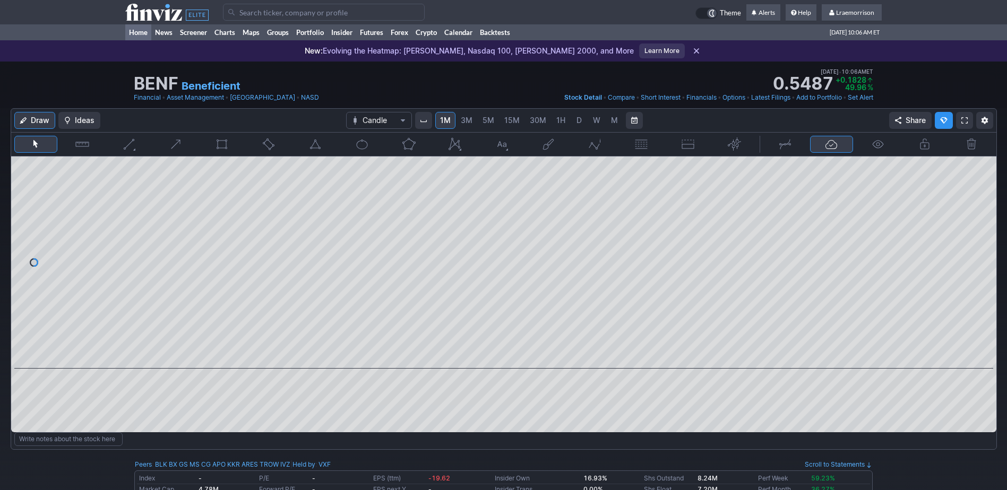
click at [136, 32] on link "Home" at bounding box center [138, 32] width 26 height 16
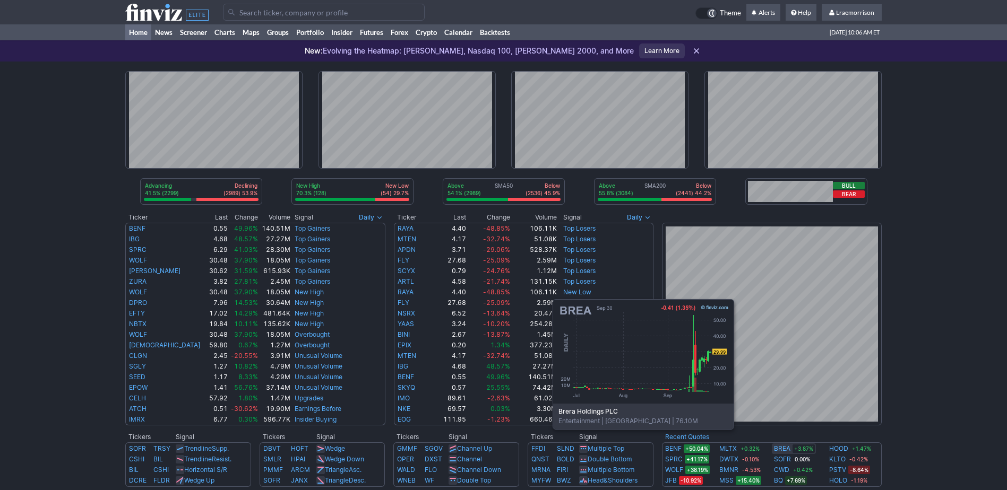
click at [780, 445] on link "BREA" at bounding box center [782, 449] width 16 height 11
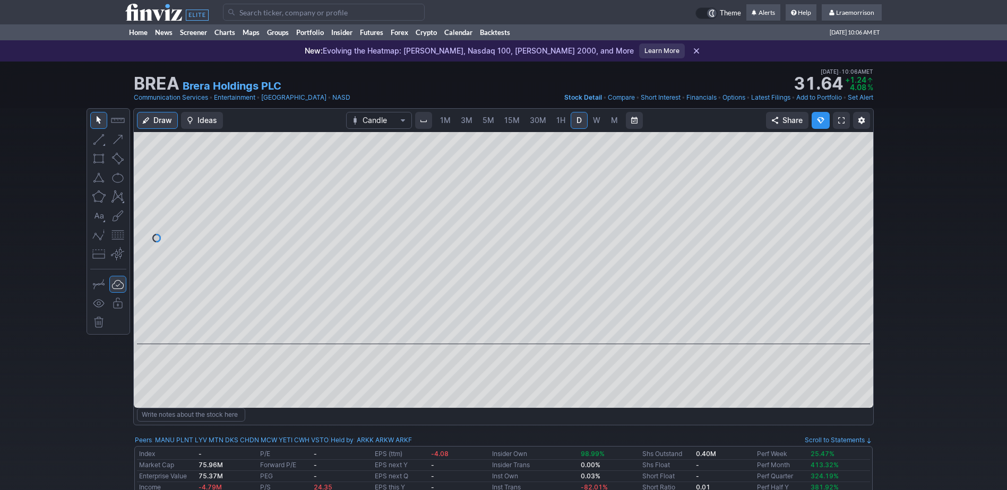
click at [442, 126] on link "1M" at bounding box center [445, 120] width 20 height 17
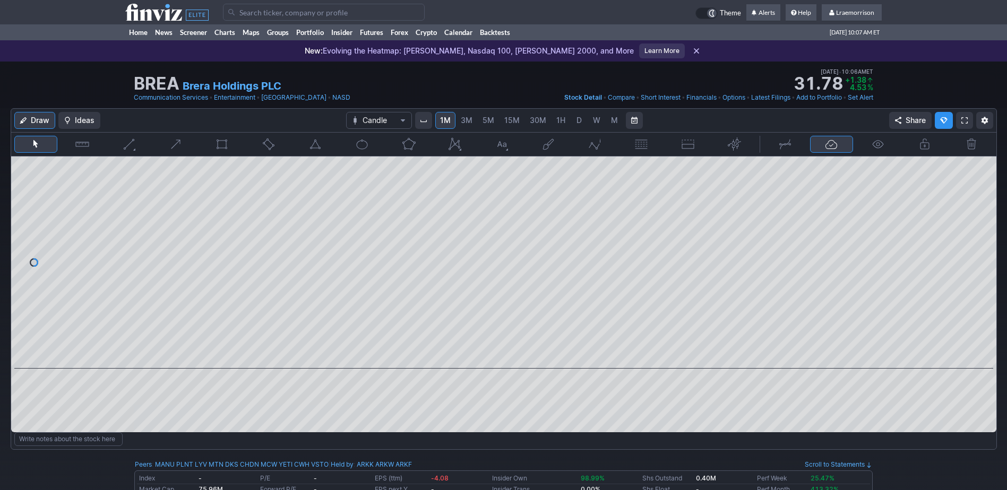
click at [251, 13] on input "Search" at bounding box center [324, 12] width 202 height 17
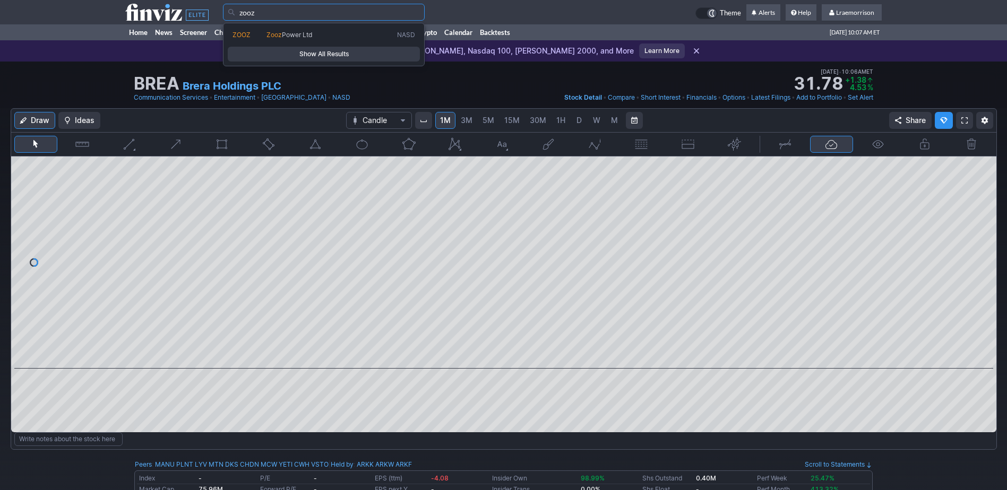
type input "zooz"
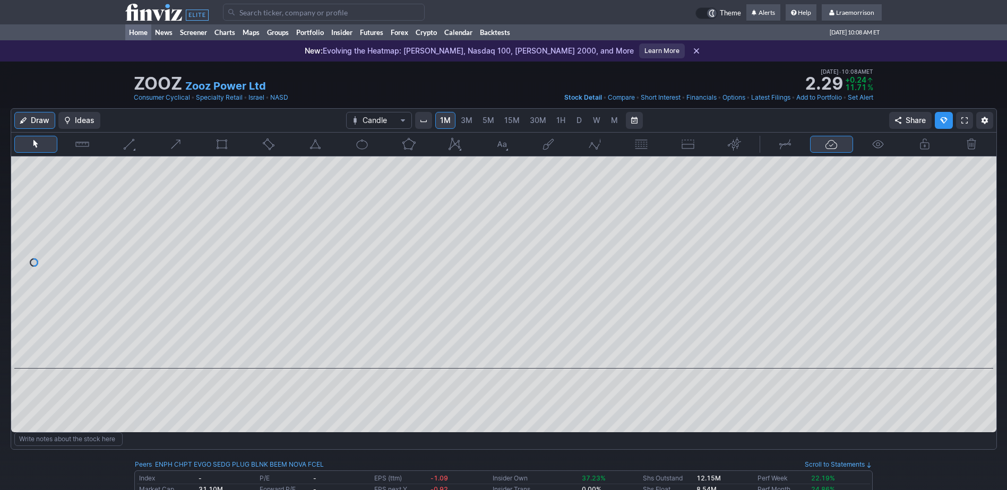
click at [141, 34] on link "Home" at bounding box center [138, 32] width 26 height 16
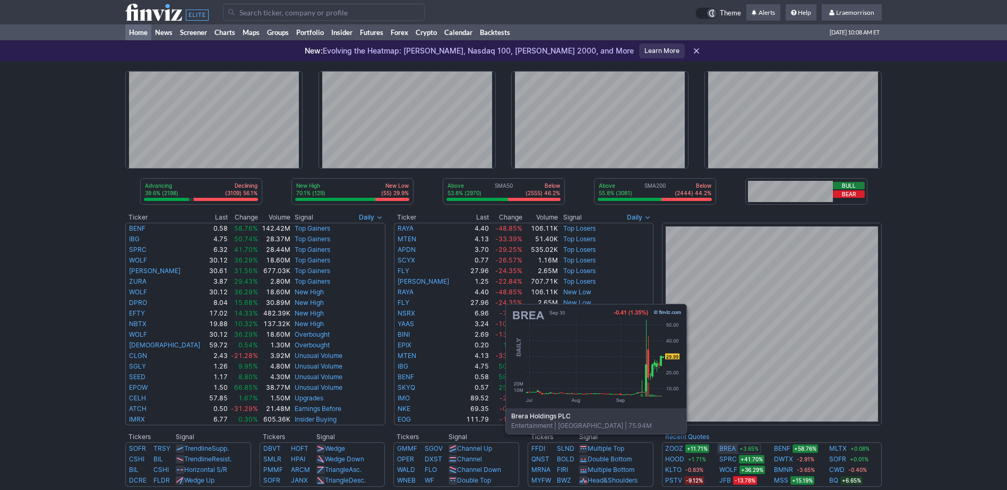
click at [733, 450] on link "BREA" at bounding box center [727, 449] width 16 height 11
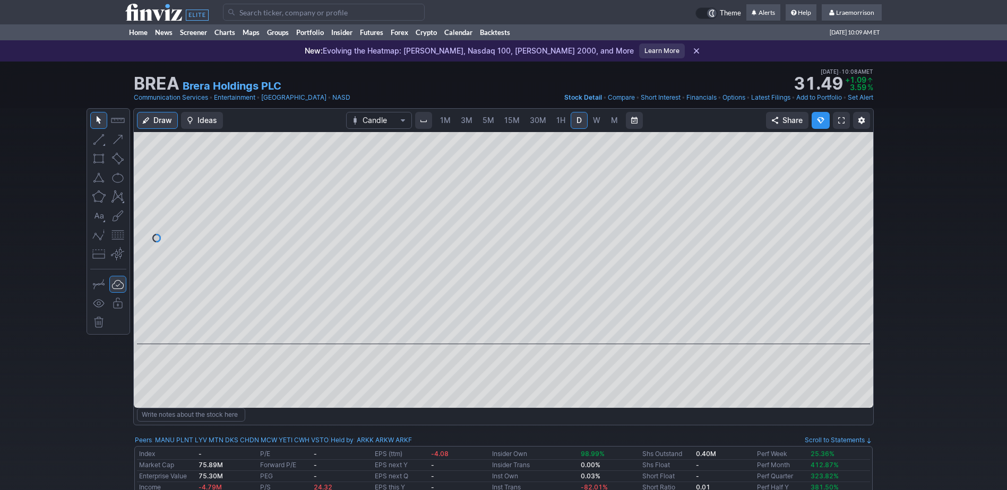
click at [445, 121] on span "1M" at bounding box center [445, 120] width 11 height 9
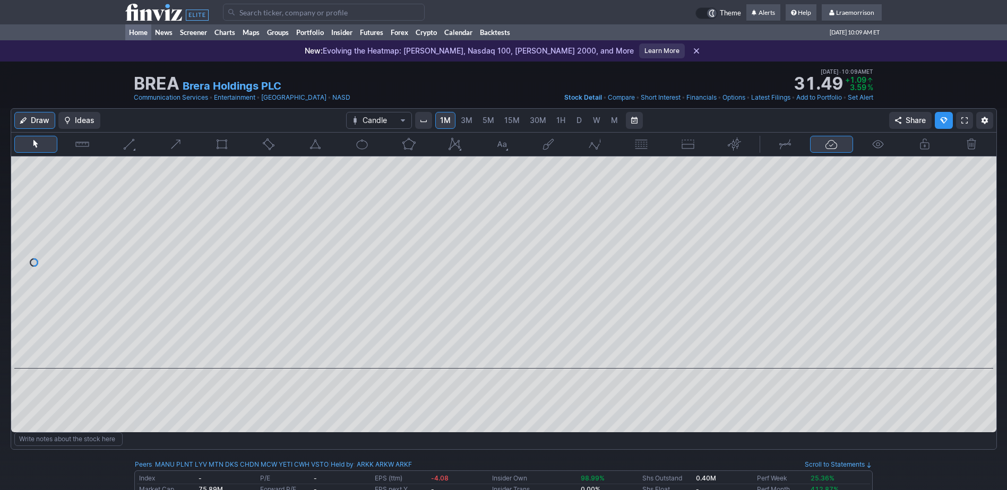
click at [137, 32] on link "Home" at bounding box center [138, 32] width 26 height 16
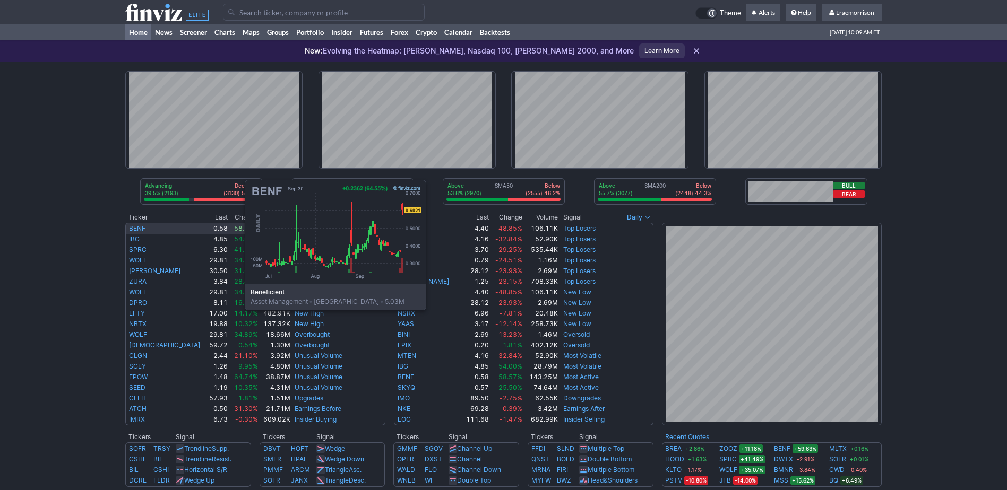
click at [139, 230] on link "BENF" at bounding box center [137, 228] width 16 height 8
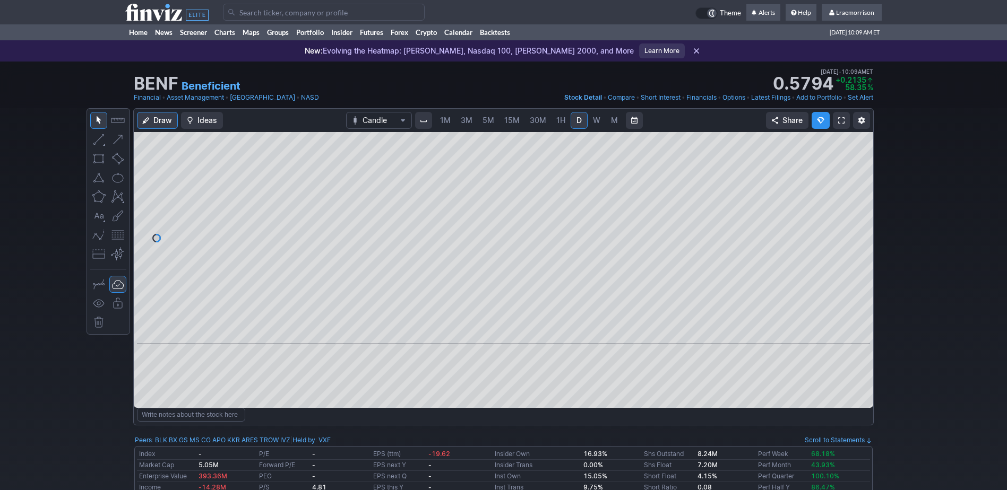
click at [445, 119] on span "1M" at bounding box center [445, 120] width 11 height 9
